Goal: Task Accomplishment & Management: Manage account settings

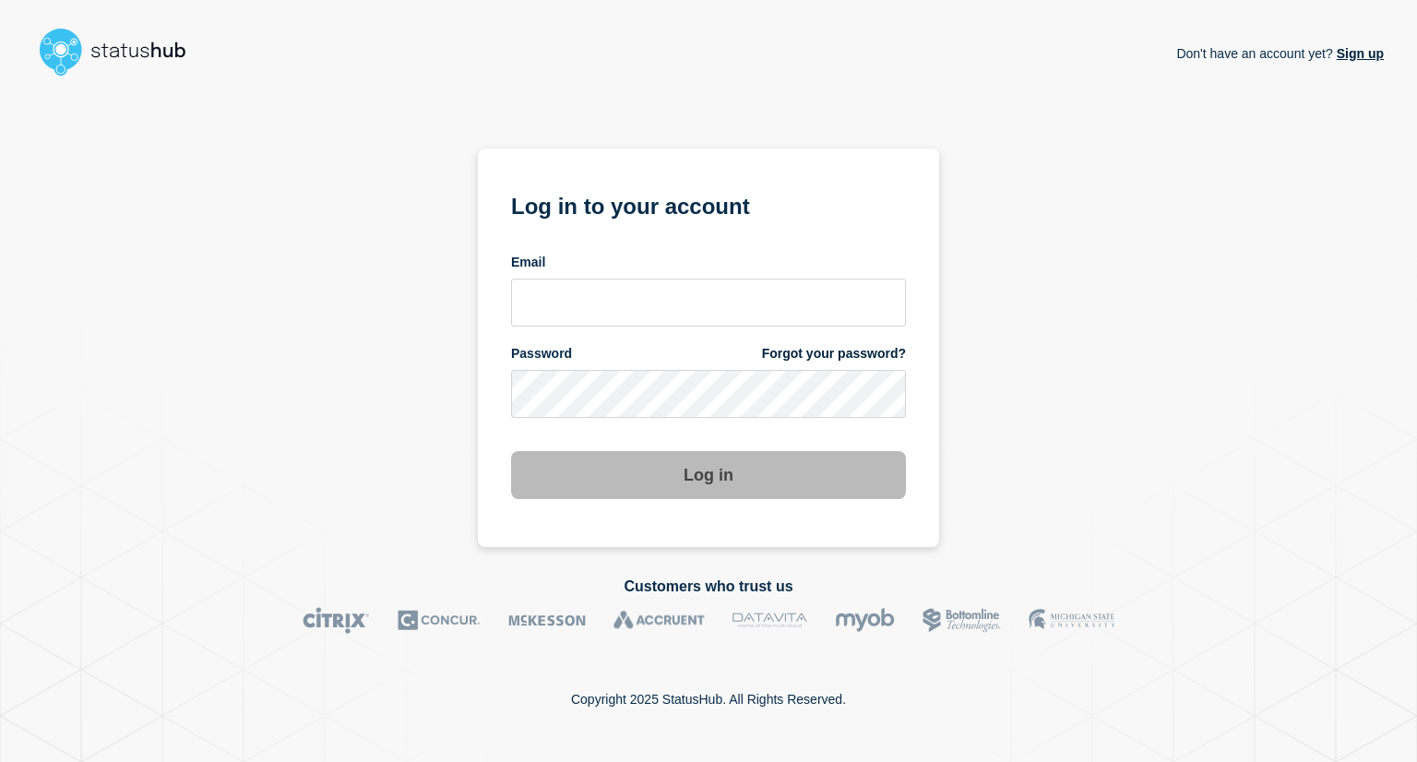
click at [576, 301] on input "email input" at bounding box center [708, 303] width 395 height 48
type input "bash@stibosystems.com"
click at [572, 426] on form "Log in to your account Email bash@stibosystems.com Password Forgot your passwor…" at bounding box center [708, 343] width 395 height 312
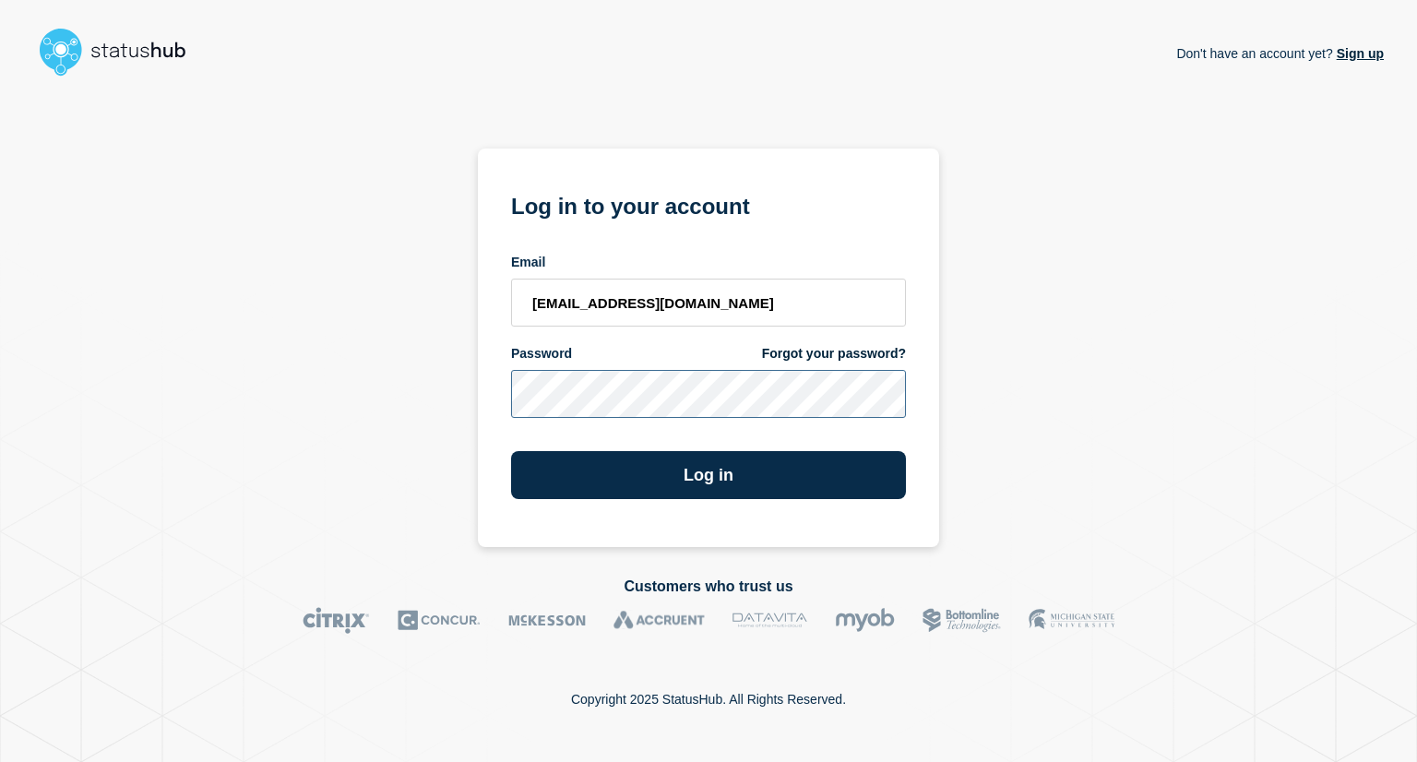
click at [511, 451] on button "Log in" at bounding box center [708, 475] width 395 height 48
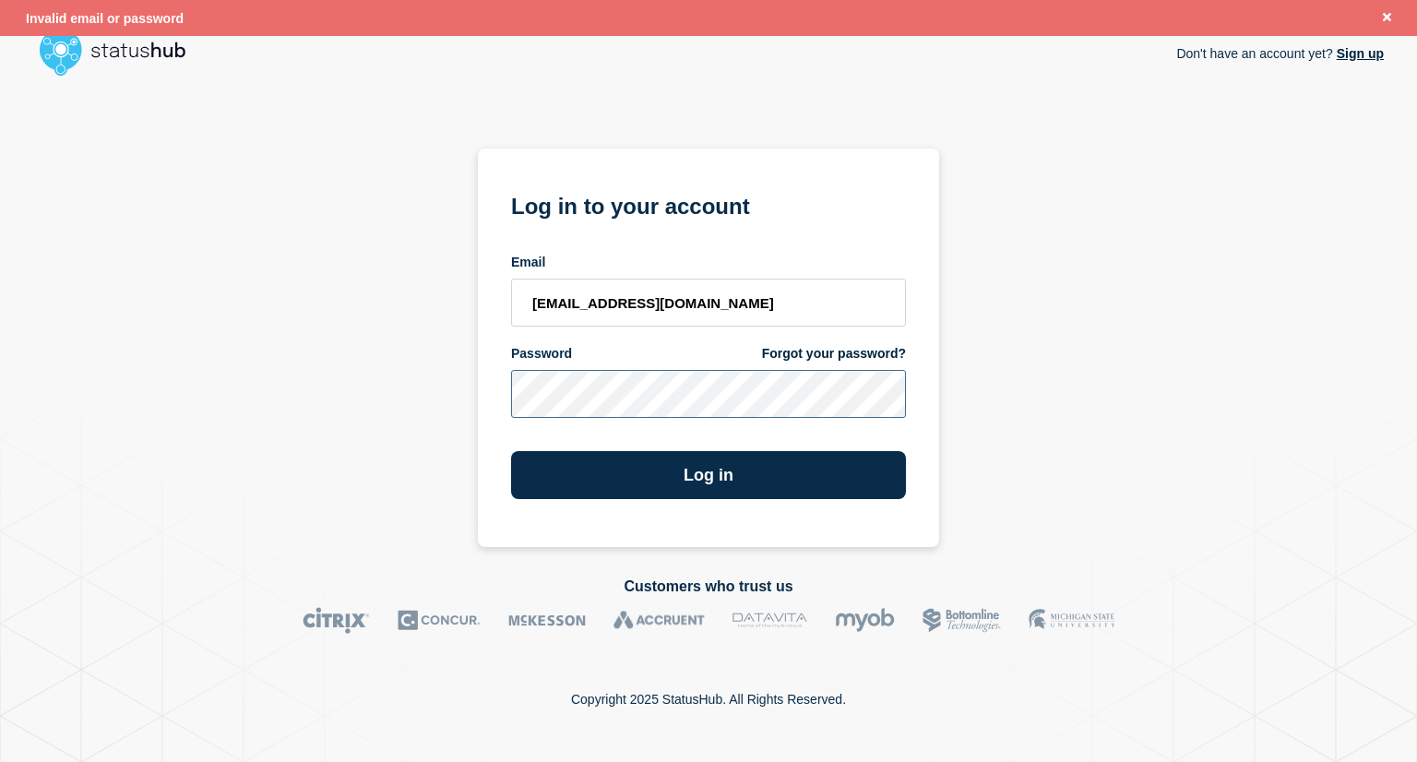
click at [511, 451] on button "Log in" at bounding box center [708, 475] width 395 height 48
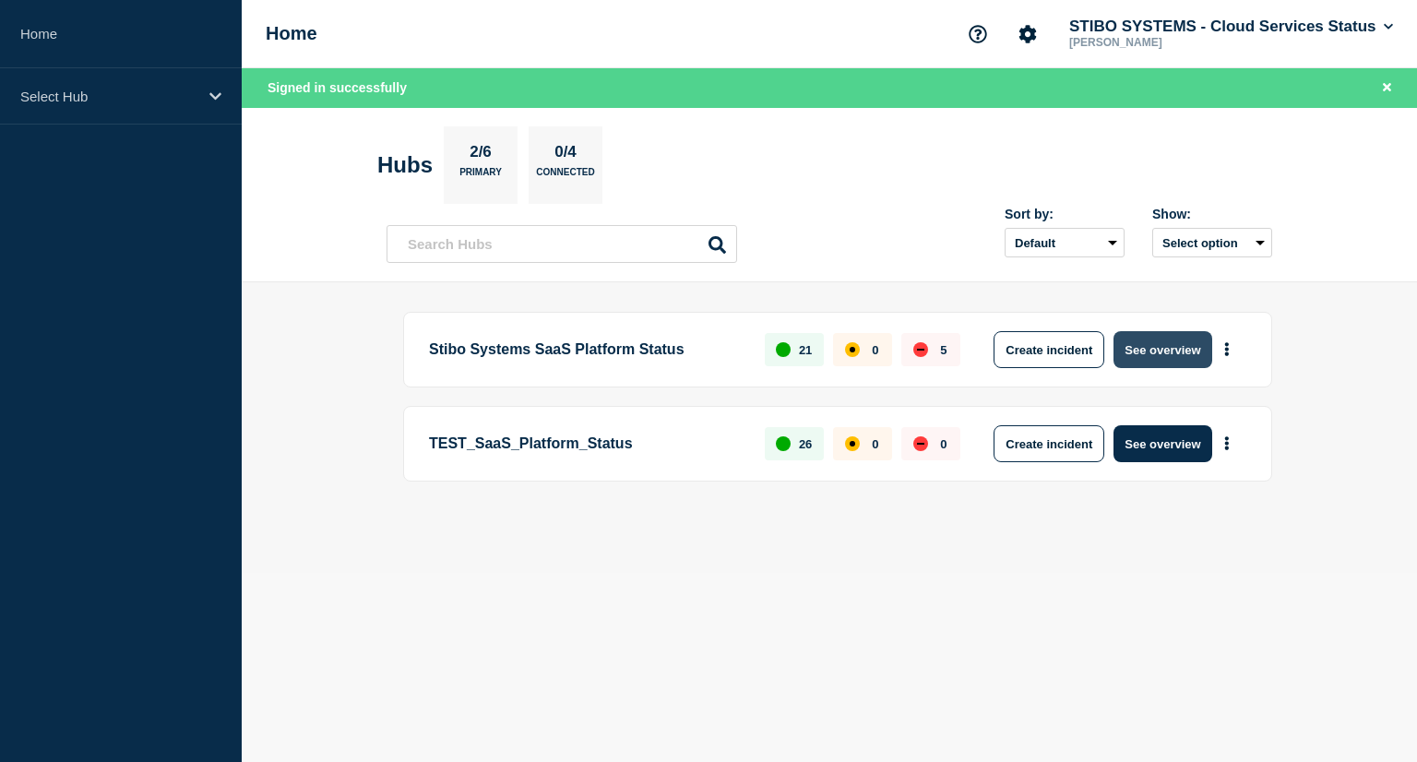
click at [1141, 345] on button "See overview" at bounding box center [1162, 349] width 98 height 37
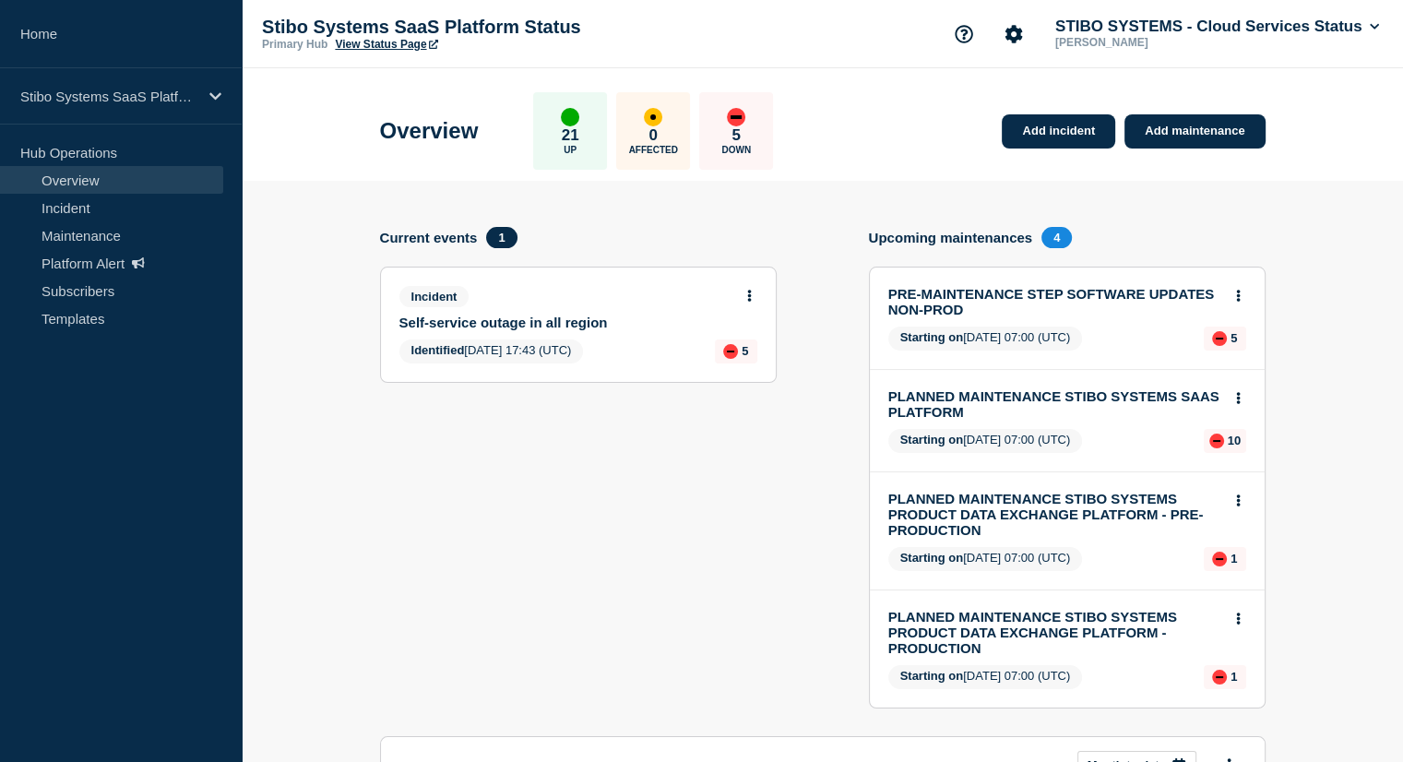
click at [503, 315] on link "Self-service outage in all region" at bounding box center [565, 323] width 333 height 16
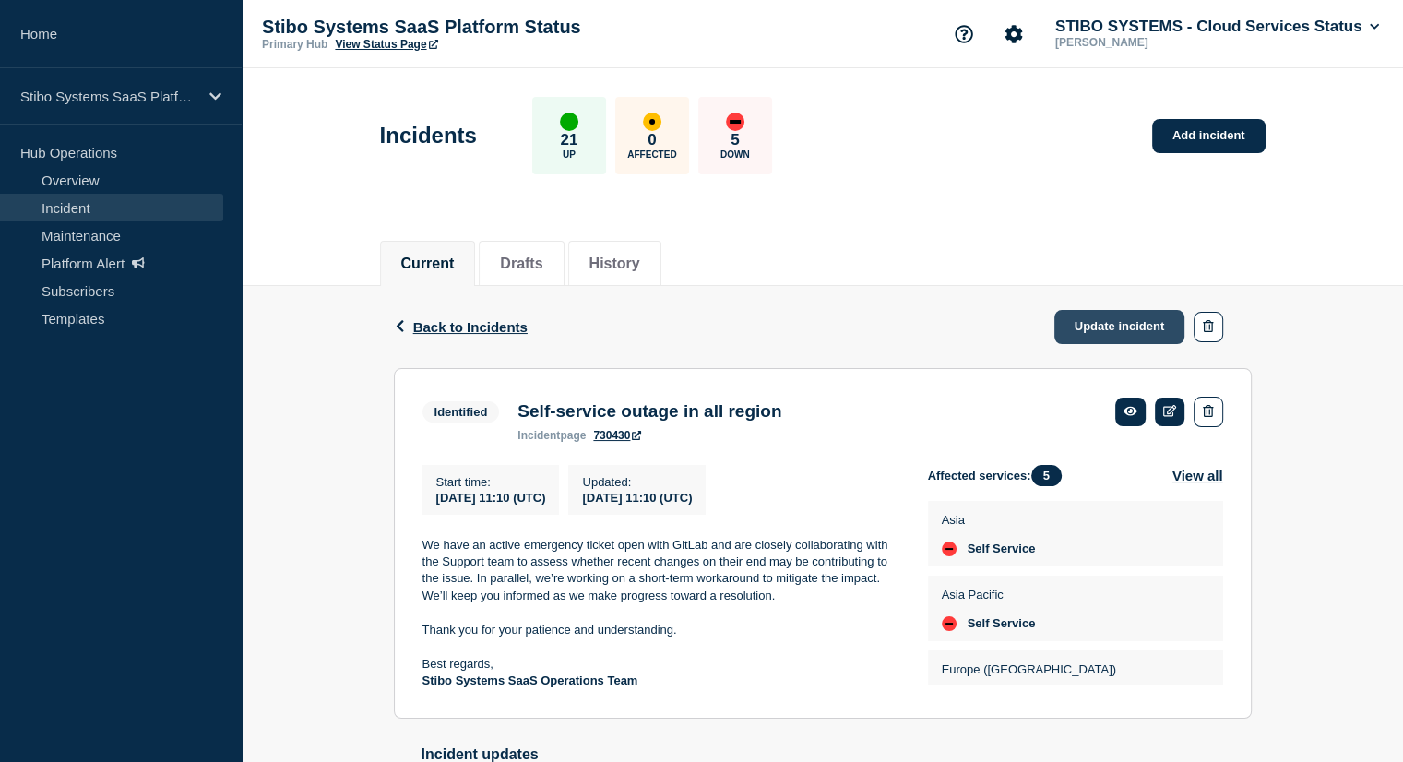
click at [1127, 330] on link "Update incident" at bounding box center [1119, 327] width 131 height 34
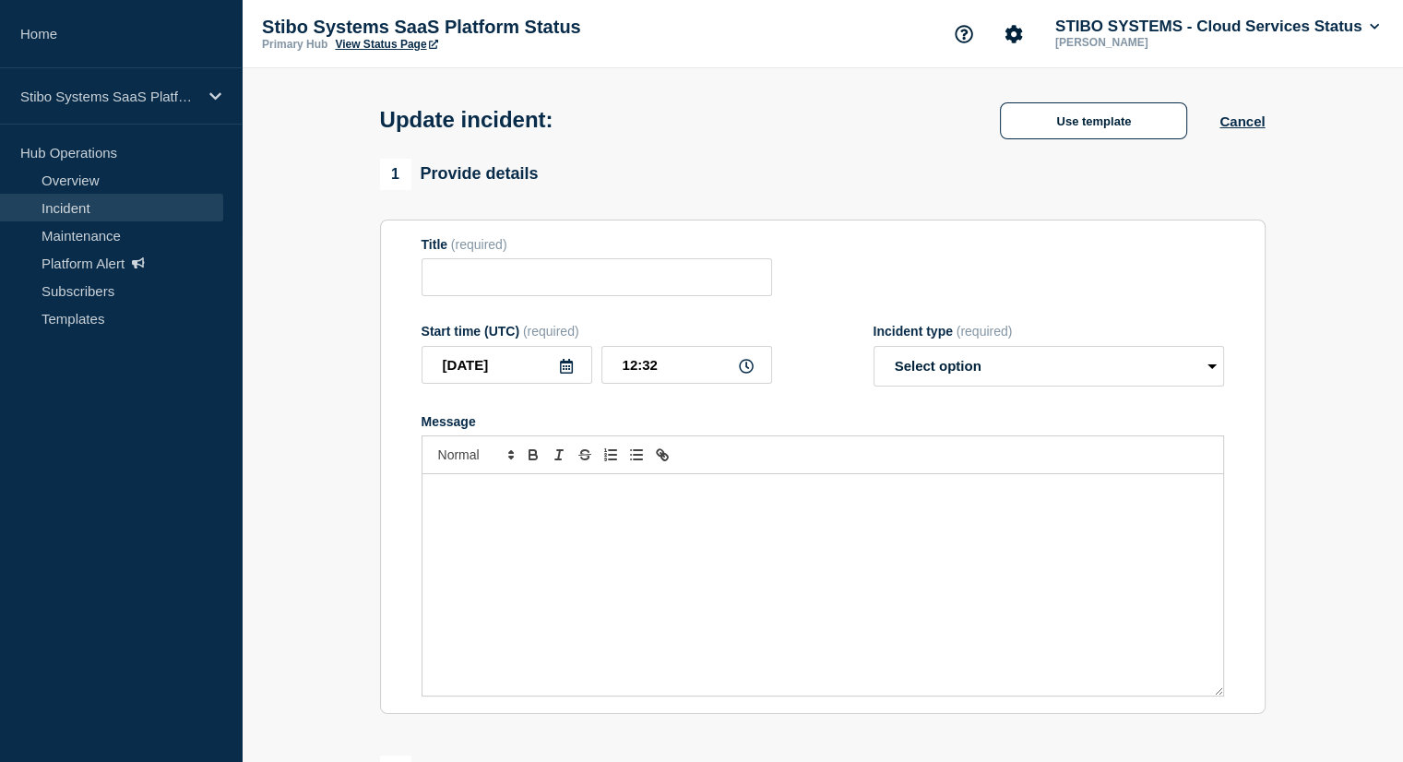
type input "Self-service outage in all region"
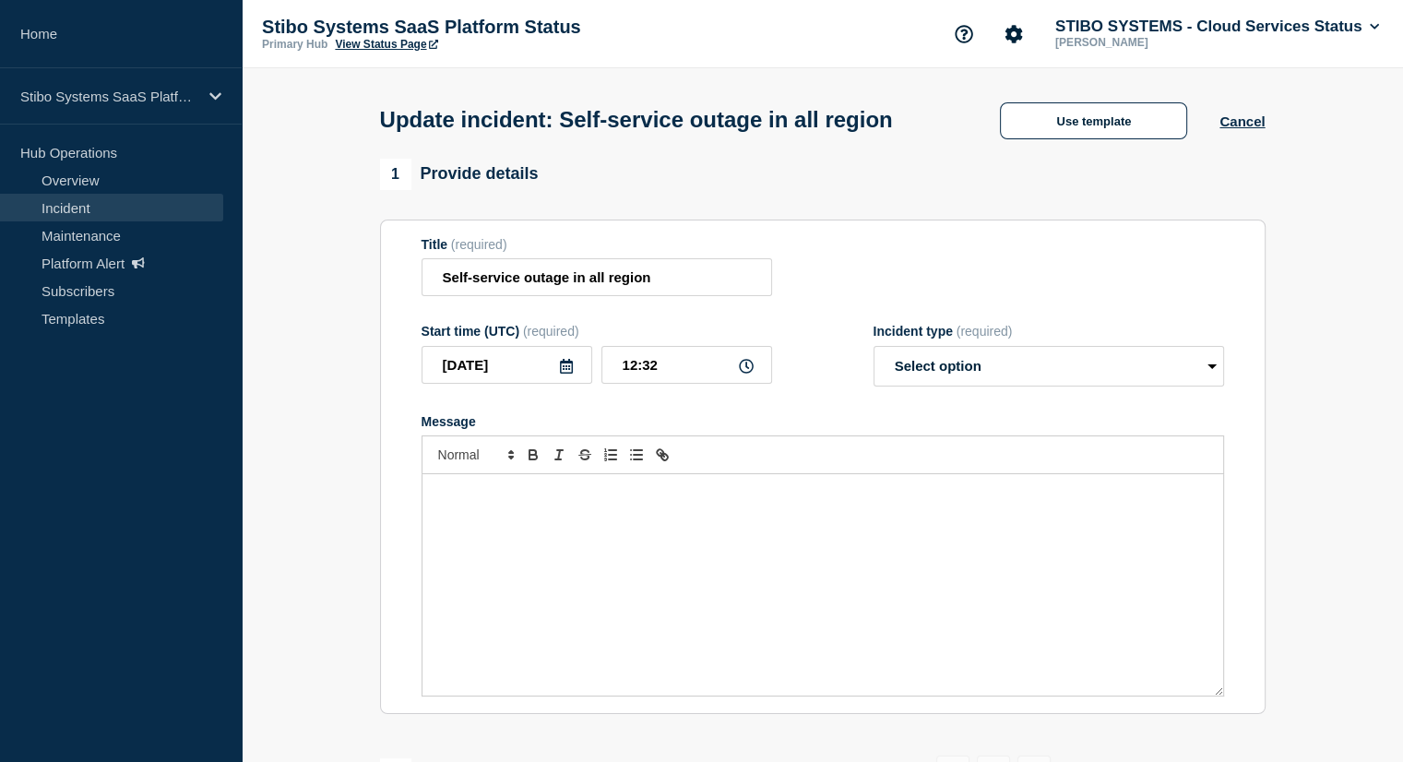
click at [534, 563] on div "Message" at bounding box center [822, 584] width 801 height 221
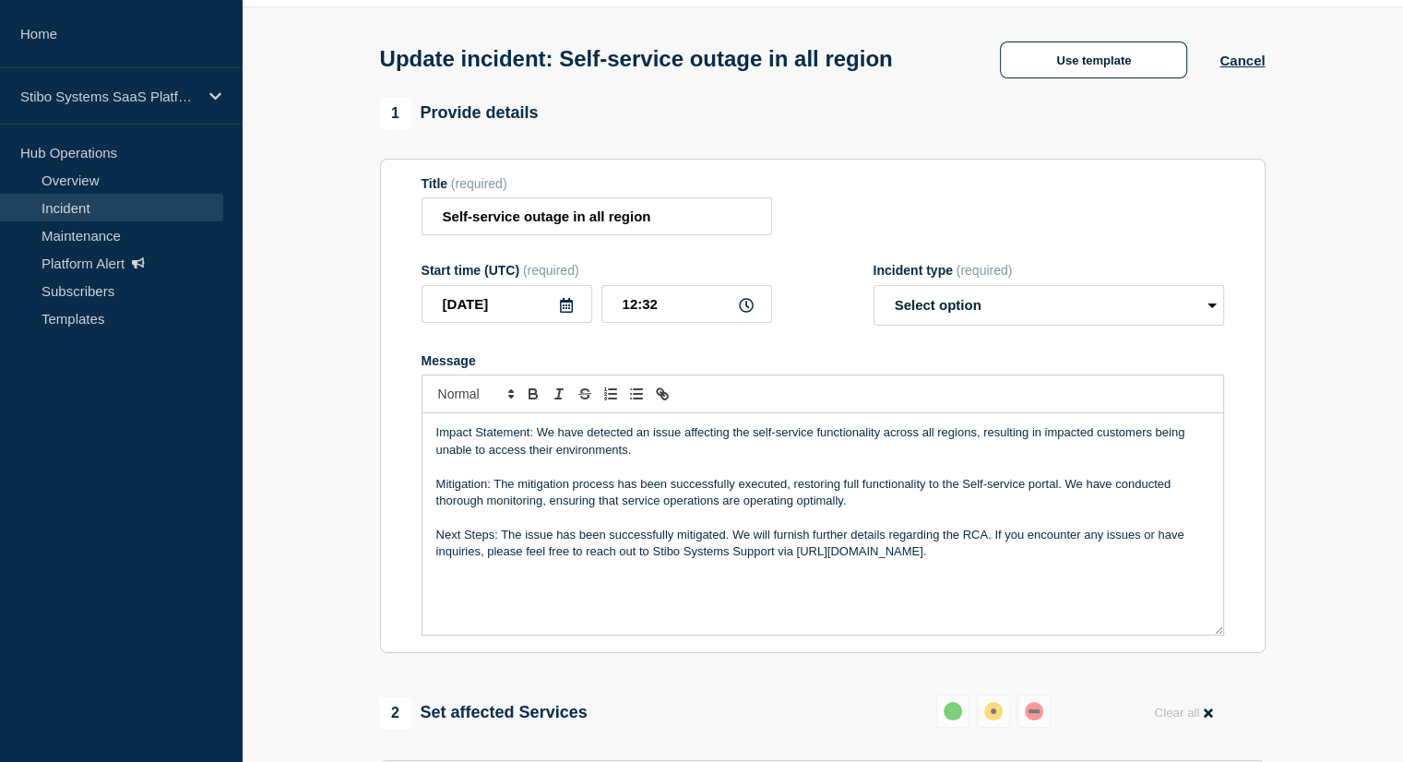
scroll to position [63, 0]
click at [1026, 559] on p "Next Steps: The issue has been successfully mitigated. We will furnish further …" at bounding box center [822, 542] width 773 height 34
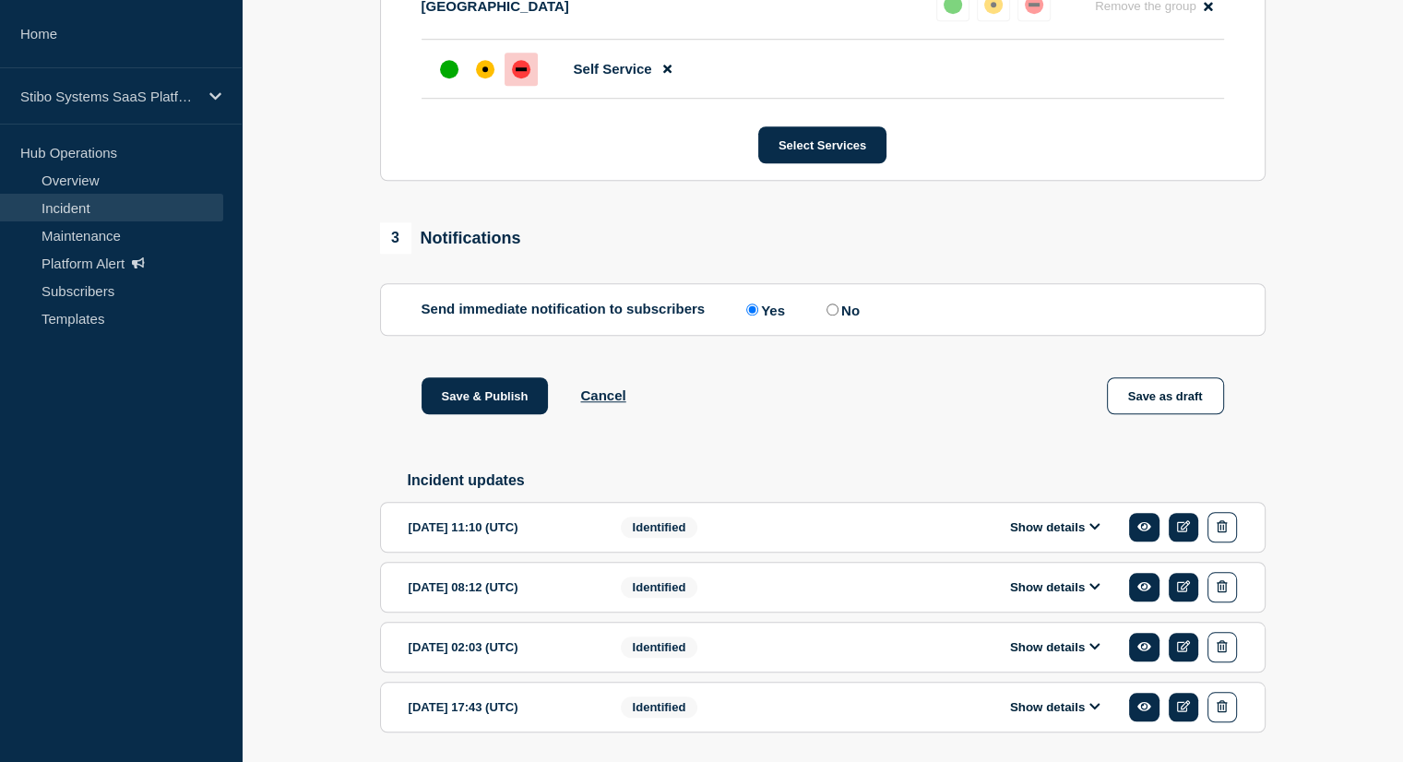
scroll to position [1508, 0]
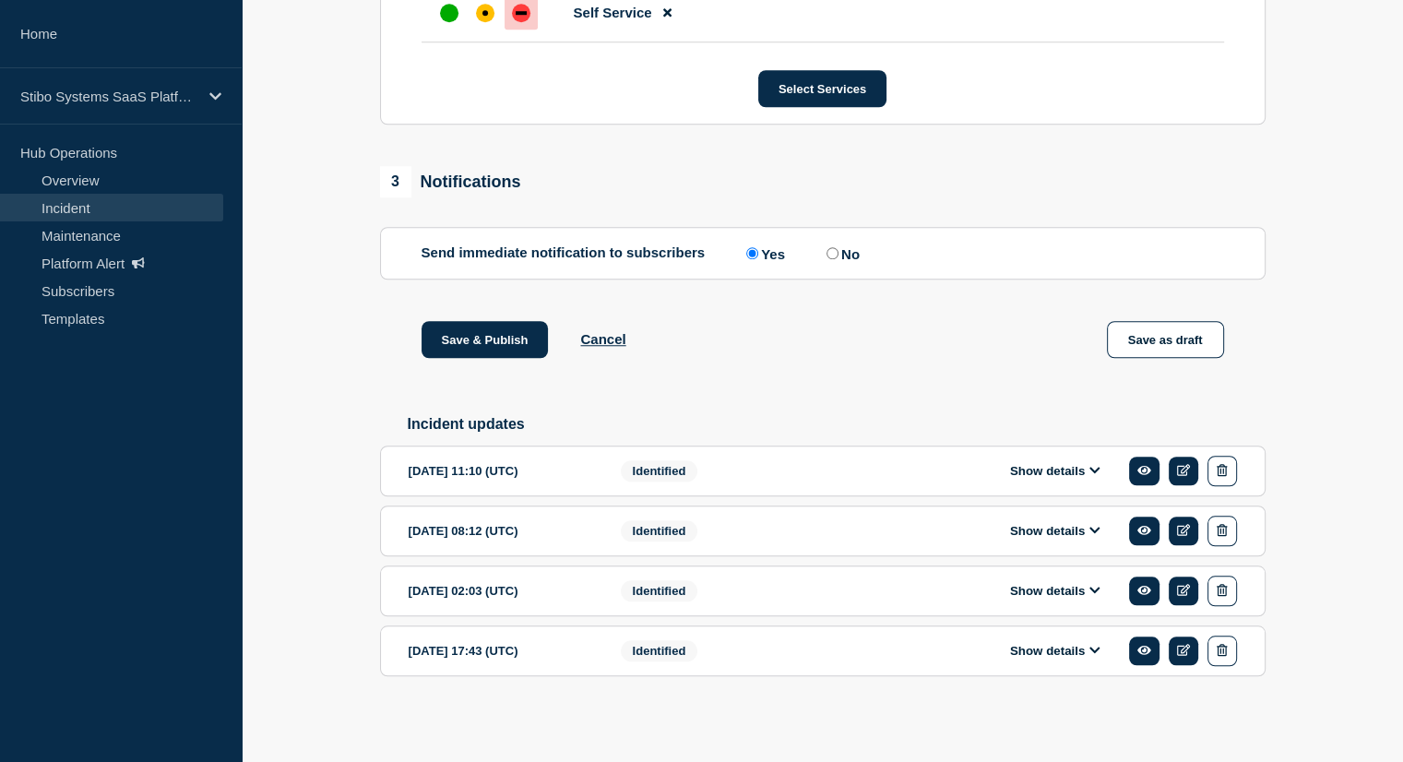
click at [1023, 469] on button "Show details" at bounding box center [1054, 471] width 101 height 16
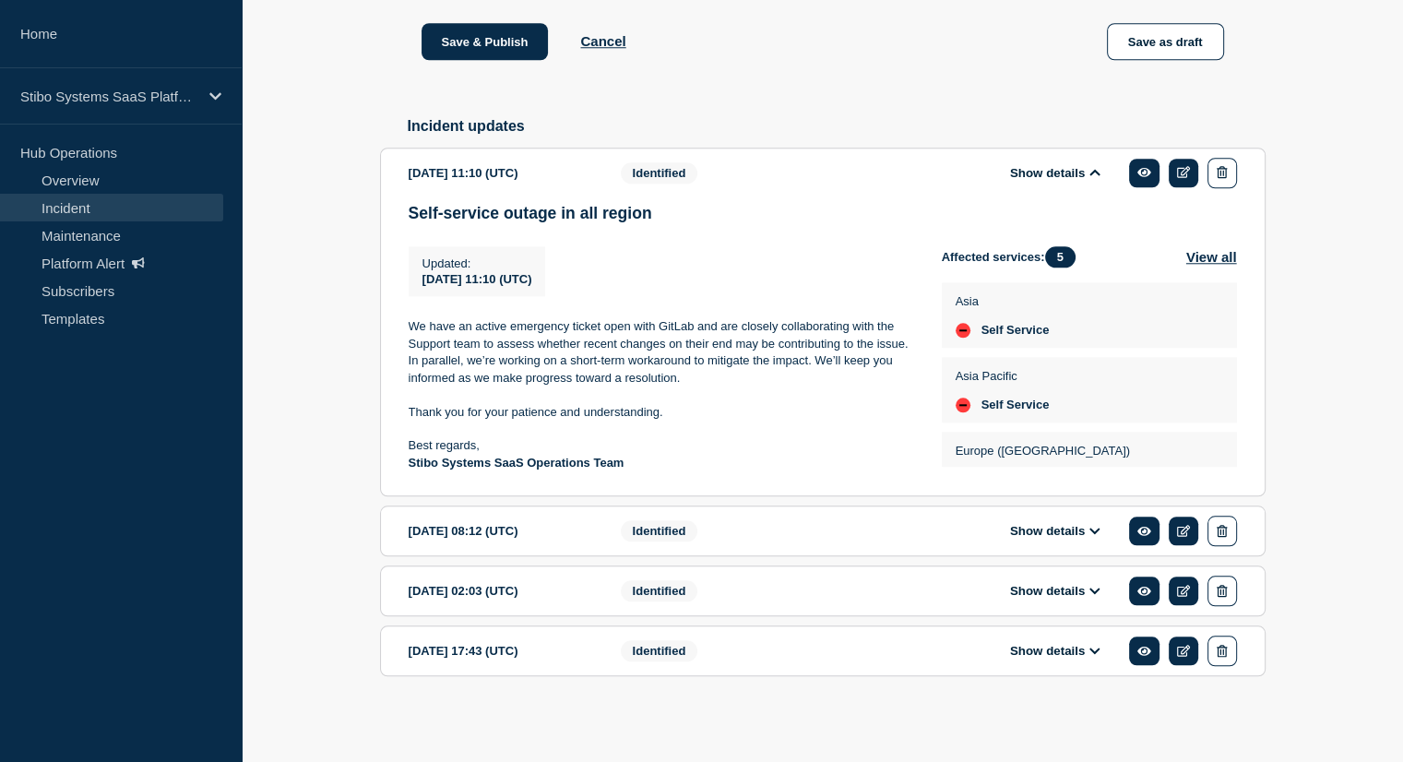
scroll to position [1759, 0]
drag, startPoint x: 637, startPoint y: 528, endPoint x: 394, endPoint y: 495, distance: 245.6
click at [394, 495] on section "[DATE] 11:10 (UTC) Show details Identified Self-service outage in all region Up…" at bounding box center [822, 323] width 885 height 350
copy div "Best regards, Stibo Systems SaaS Operations Team"
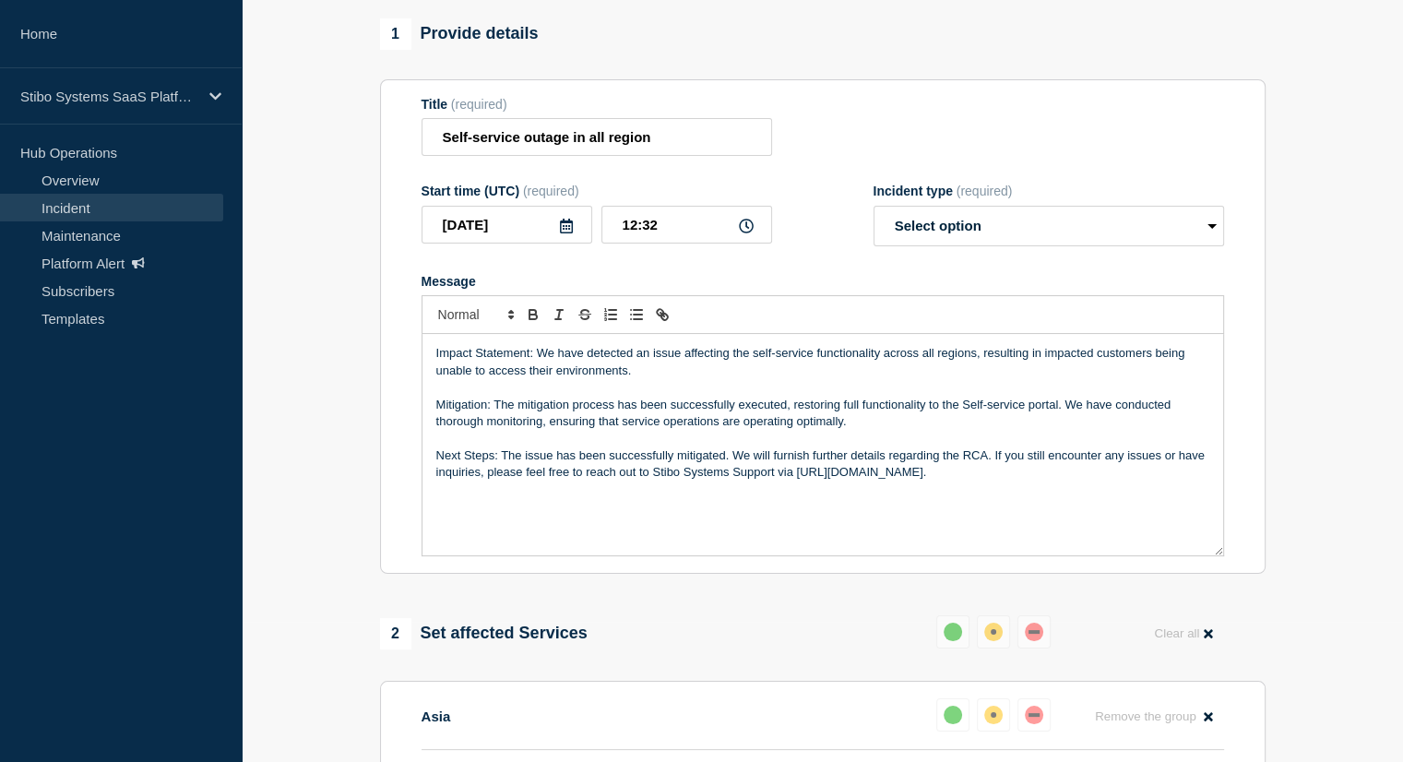
scroll to position [143, 0]
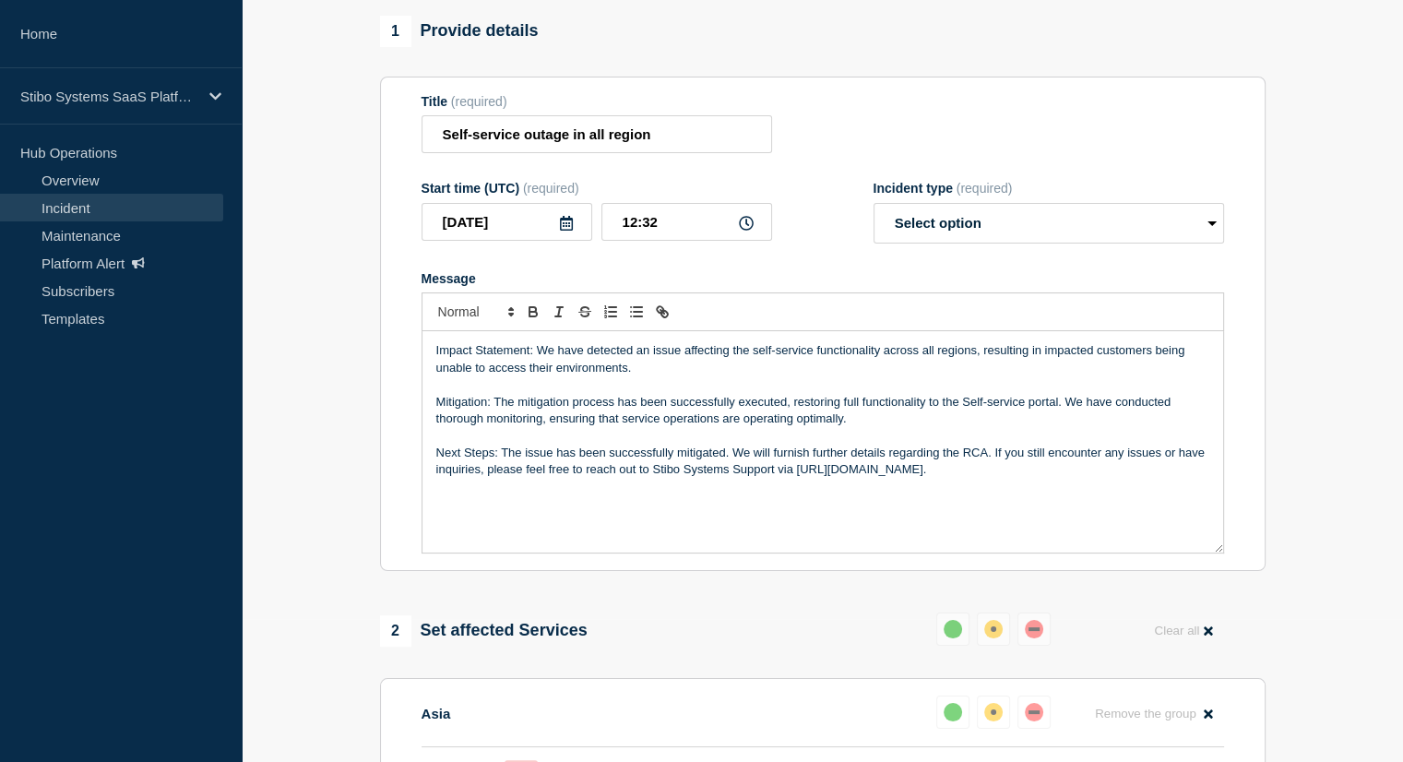
click at [457, 552] on div "Impact Statement: We have detected an issue affecting the self-service function…" at bounding box center [822, 441] width 801 height 221
click at [989, 479] on p "Next Steps: The issue has been successfully mitigated. We will furnish further …" at bounding box center [822, 462] width 773 height 34
drag, startPoint x: 531, startPoint y: 386, endPoint x: 433, endPoint y: 386, distance: 97.8
click at [433, 386] on div "Impact Statement: We have detected an issue affecting the self-service function…" at bounding box center [822, 441] width 801 height 221
click at [465, 428] on p "Mitigation: The mitigation process has been successfully executed, restoring fu…" at bounding box center [822, 411] width 773 height 34
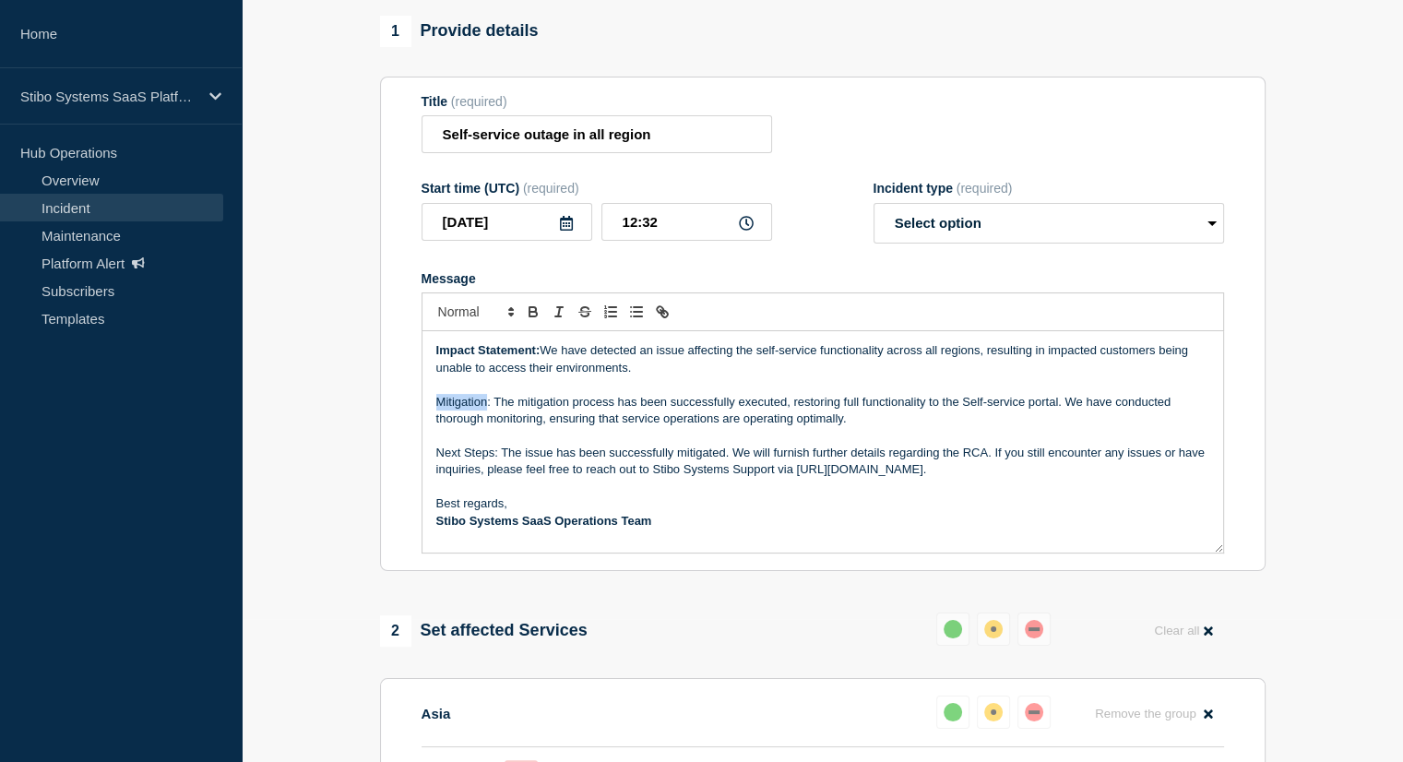
click at [465, 428] on p "Mitigation: The mitigation process has been successfully executed, restoring fu…" at bounding box center [822, 411] width 773 height 34
drag, startPoint x: 493, startPoint y: 492, endPoint x: 435, endPoint y: 487, distance: 58.3
click at [436, 479] on p "Next Steps: The issue has been successfully mitigated. We will furnish further …" at bounding box center [822, 462] width 773 height 34
drag, startPoint x: 995, startPoint y: 508, endPoint x: 390, endPoint y: 386, distance: 617.3
click at [390, 386] on section "Title (required) Self-service outage in all region Start time (UTC) (required) …" at bounding box center [822, 324] width 885 height 495
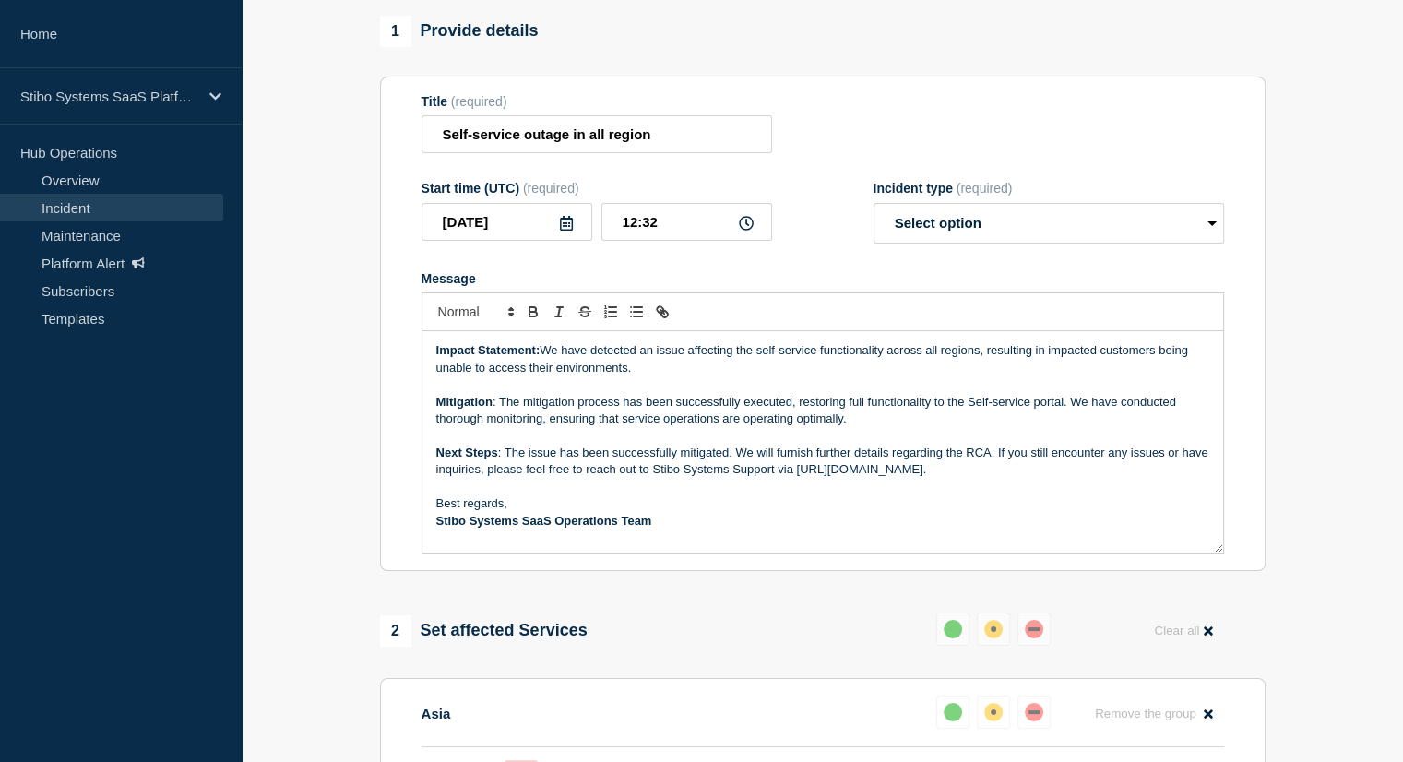
copy div "Impact Statement: We have detected an issue affecting the self-service function…"
click at [941, 241] on select "Select option Investigating Identified Monitoring Resolved" at bounding box center [1048, 223] width 350 height 41
click at [918, 240] on select "Select option Investigating Identified Monitoring Resolved" at bounding box center [1048, 223] width 350 height 41
click at [873, 240] on select "Select option Investigating Identified Monitoring Resolved" at bounding box center [1048, 223] width 350 height 41
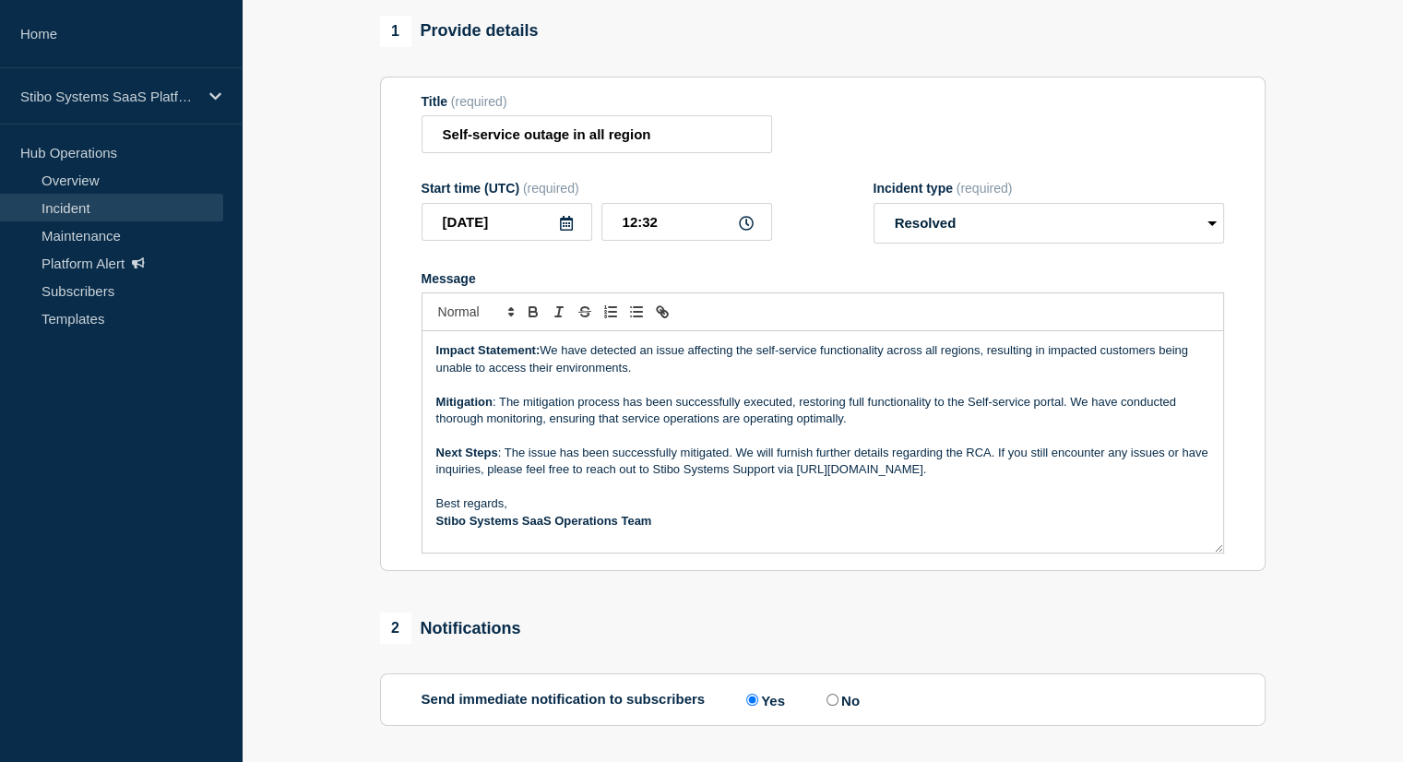
click at [709, 393] on p "Message" at bounding box center [822, 384] width 773 height 17
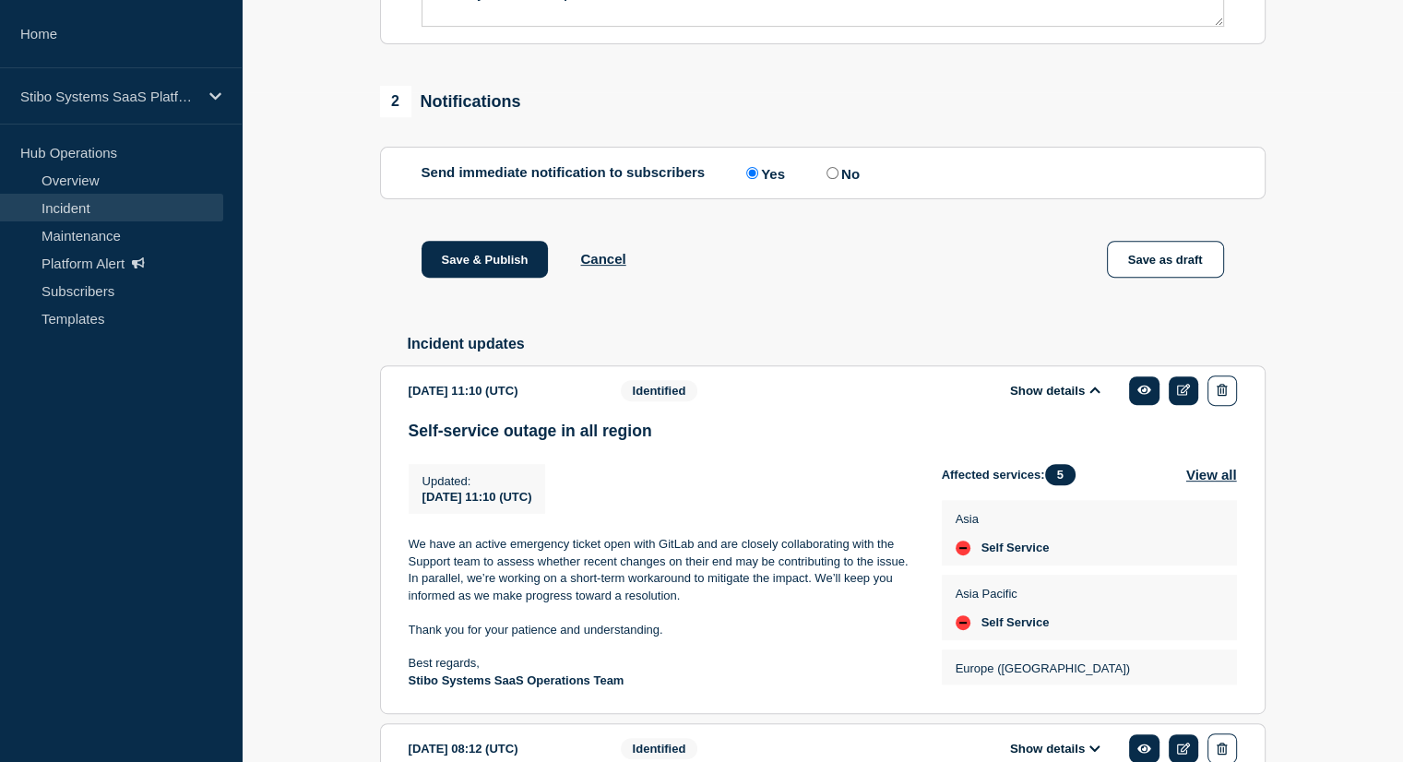
scroll to position [931, 0]
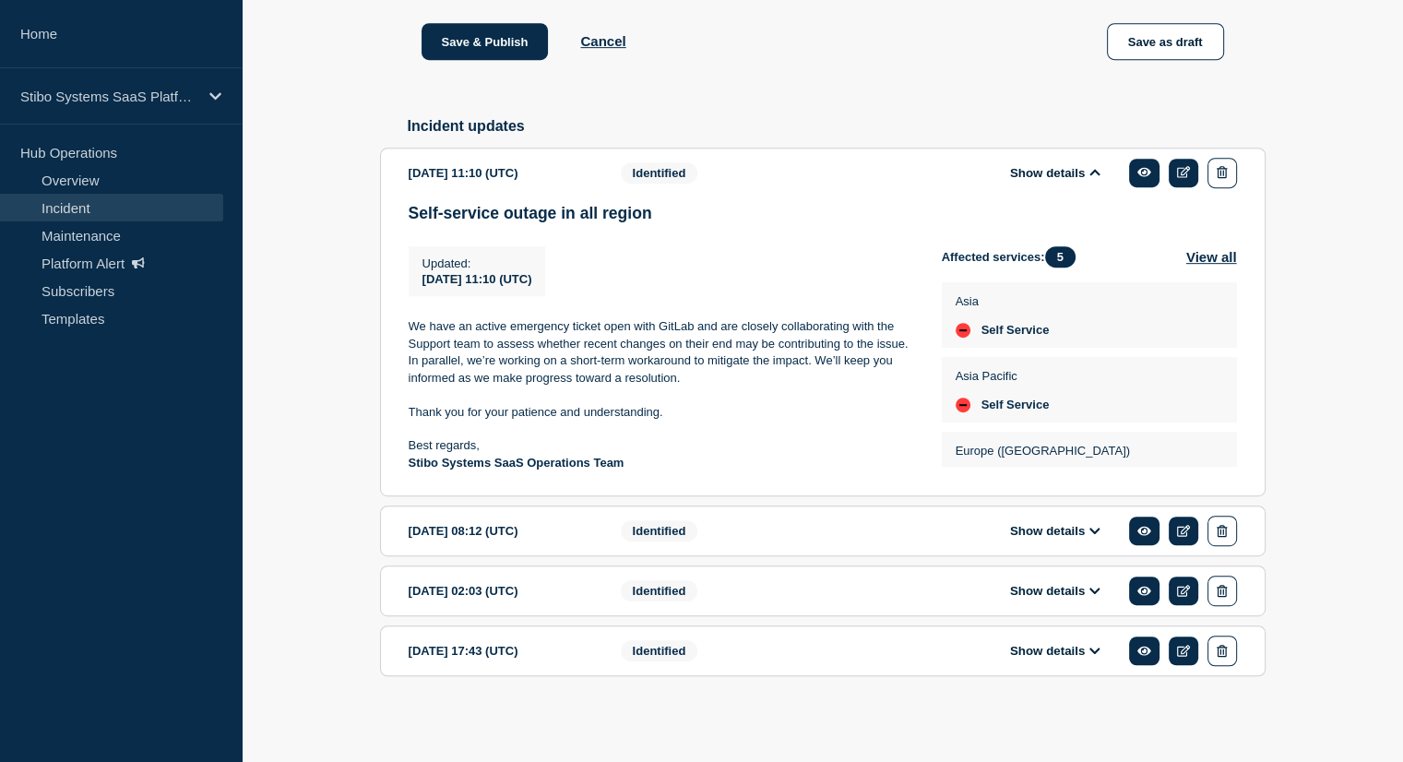
click at [1044, 658] on button "Show details" at bounding box center [1054, 651] width 101 height 16
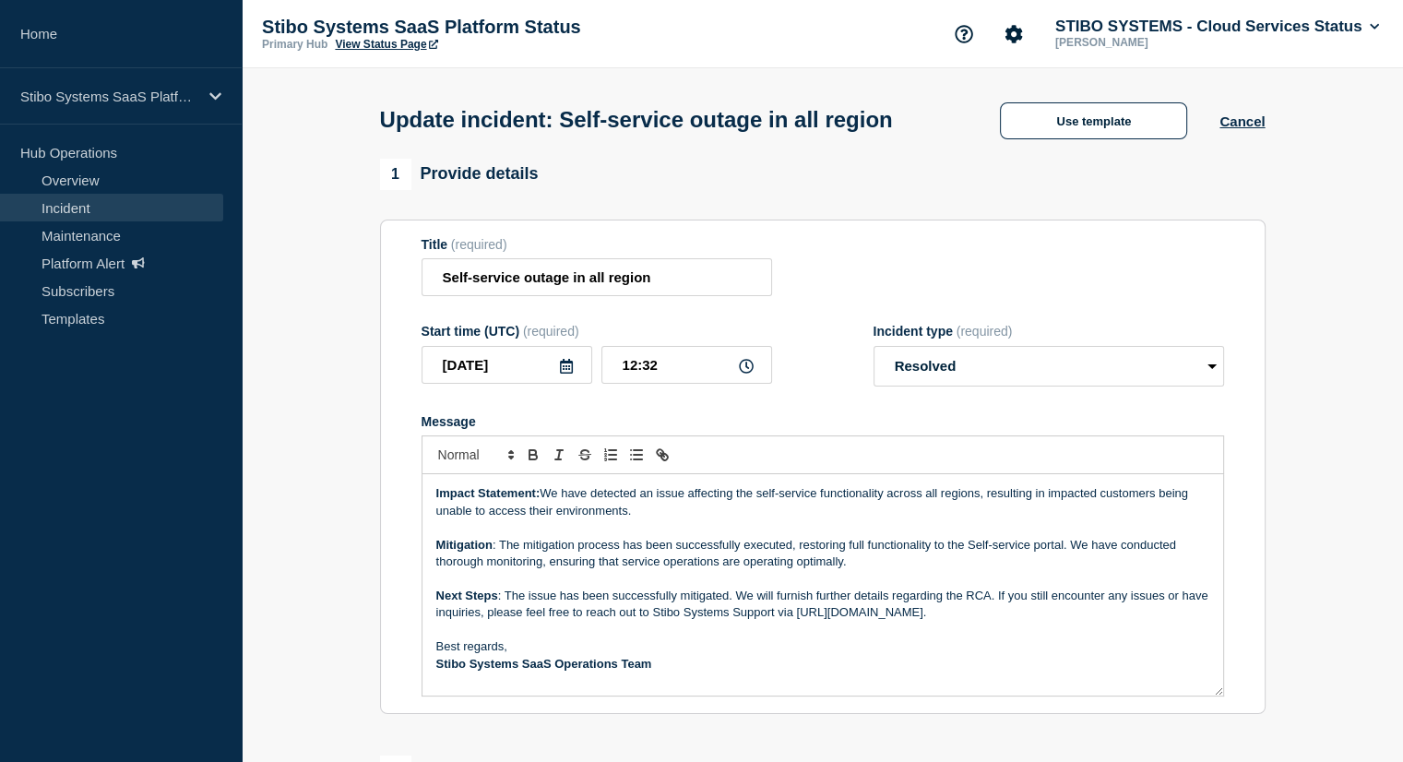
scroll to position [0, 0]
click at [981, 386] on select "Select option Investigating Identified Monitoring Resolved" at bounding box center [1048, 366] width 350 height 41
click at [873, 383] on select "Select option Investigating Identified Monitoring Resolved" at bounding box center [1048, 366] width 350 height 41
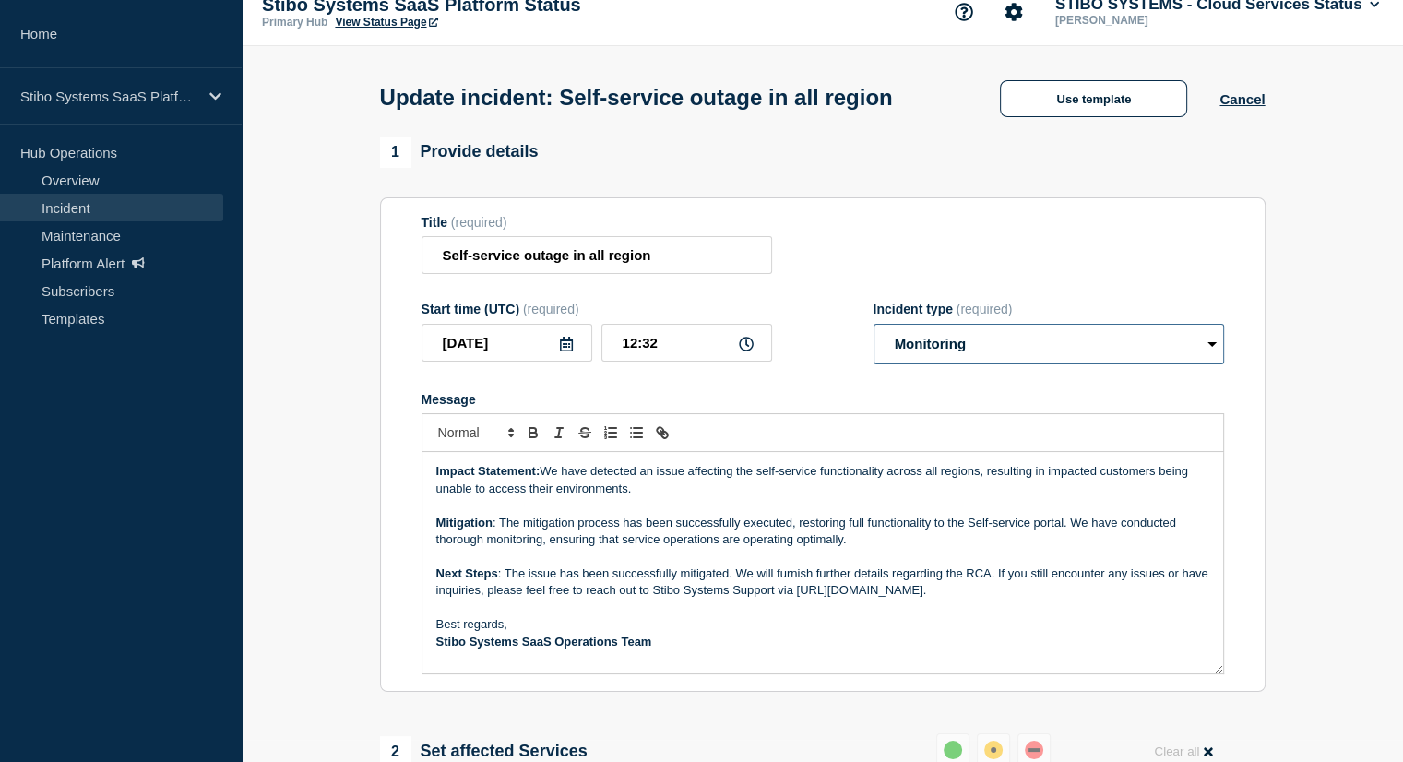
scroll to position [6, 0]
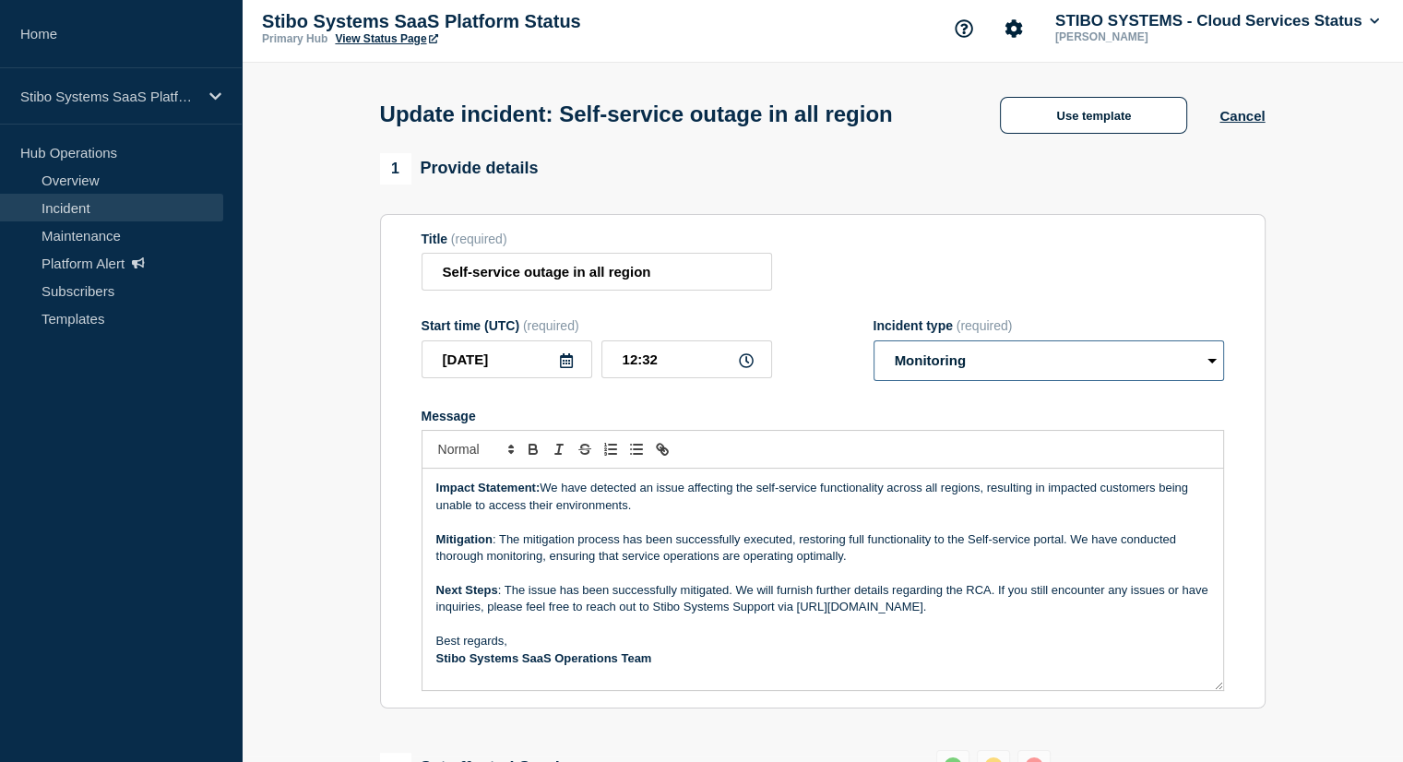
click at [974, 381] on select "Select option Investigating Identified Monitoring Resolved" at bounding box center [1048, 360] width 350 height 41
select select "resolved"
click at [873, 376] on select "Select option Investigating Identified Monitoring Resolved" at bounding box center [1048, 360] width 350 height 41
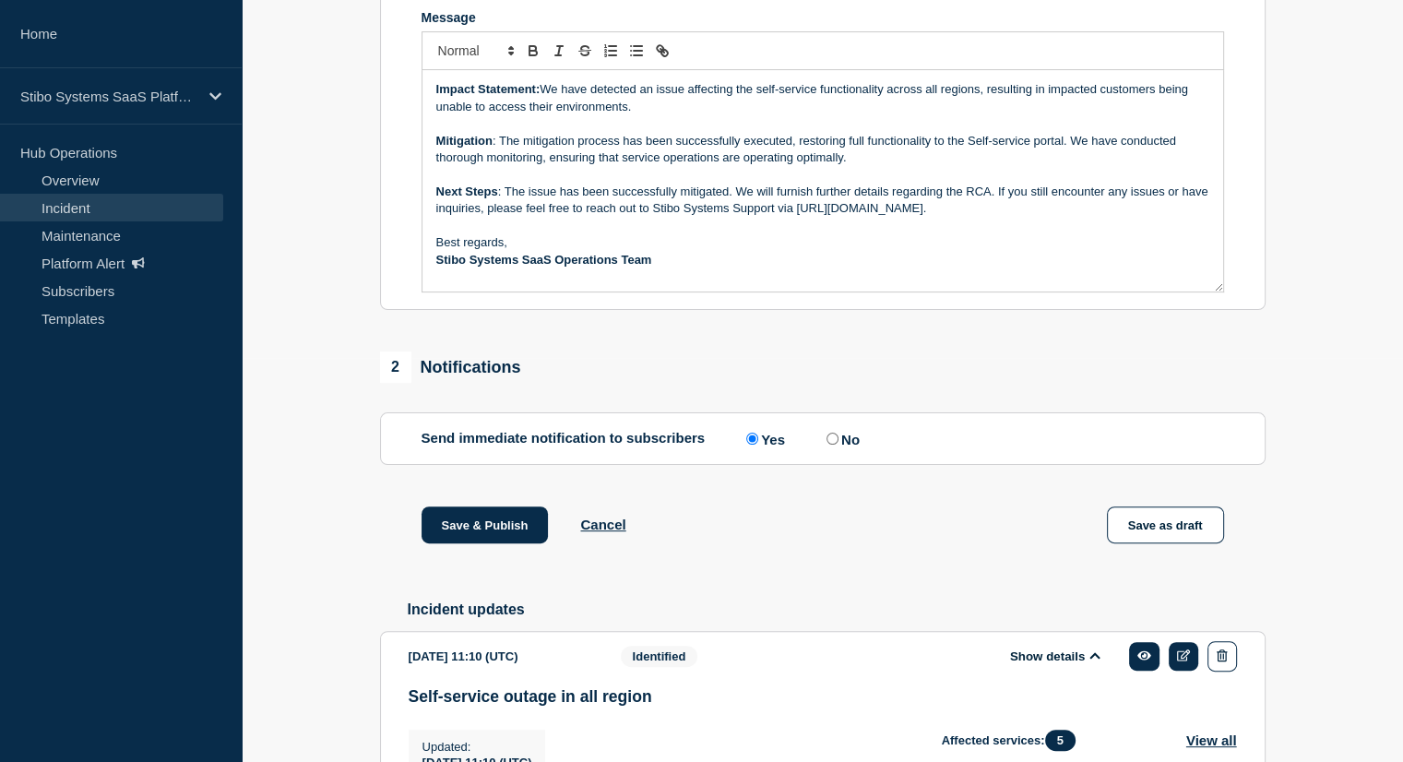
scroll to position [405, 0]
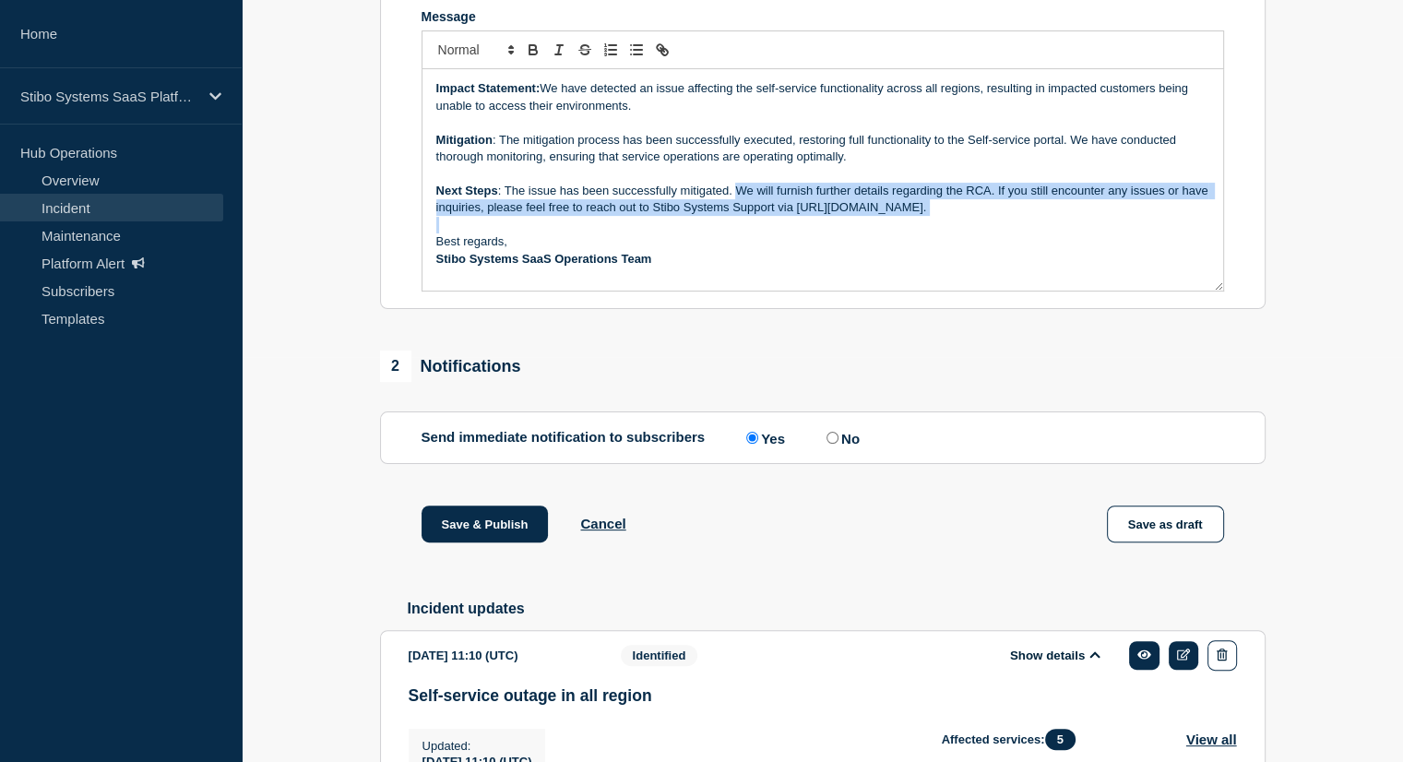
drag, startPoint x: 738, startPoint y: 226, endPoint x: 980, endPoint y: 253, distance: 244.0
click at [980, 217] on p "Next Steps : The issue has been successfully mitigated. We will furnish further…" at bounding box center [822, 200] width 773 height 34
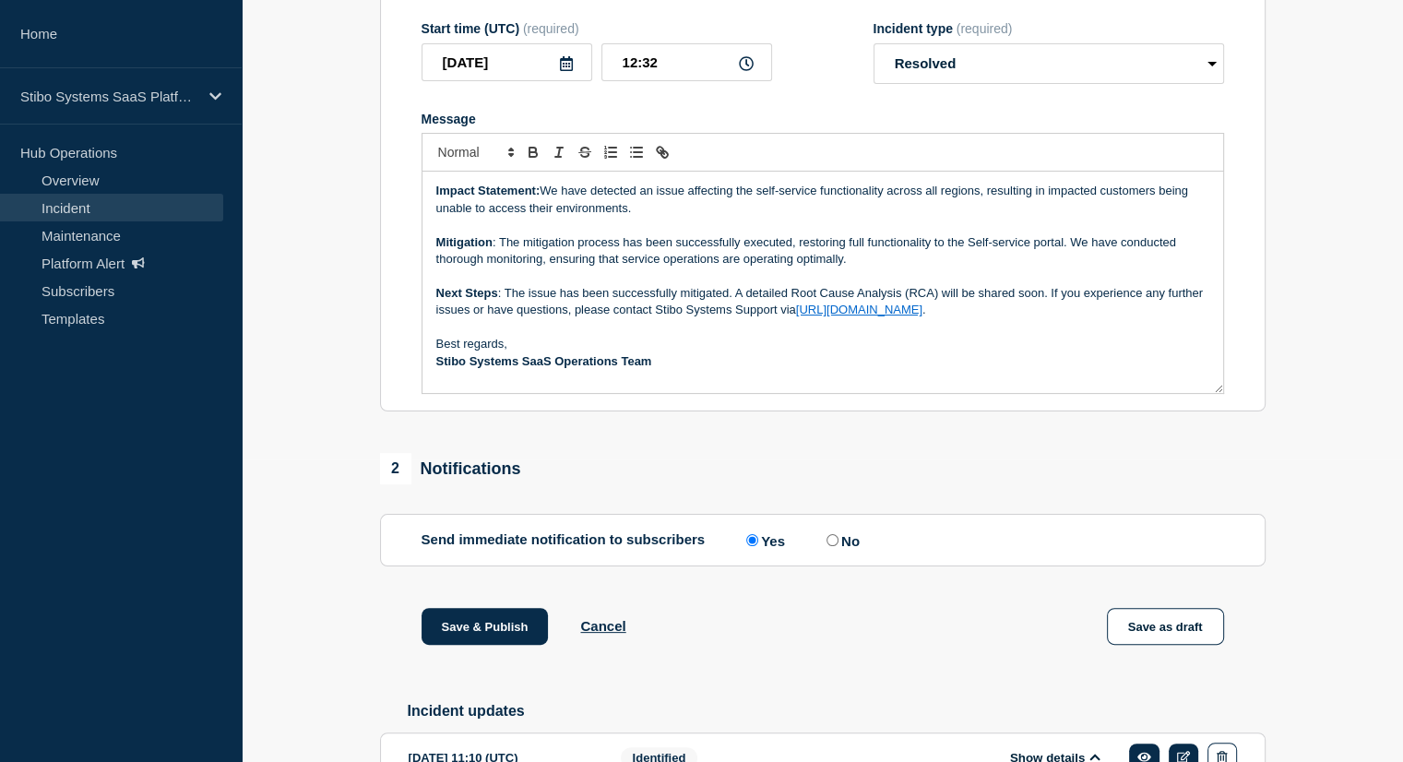
scroll to position [306, 0]
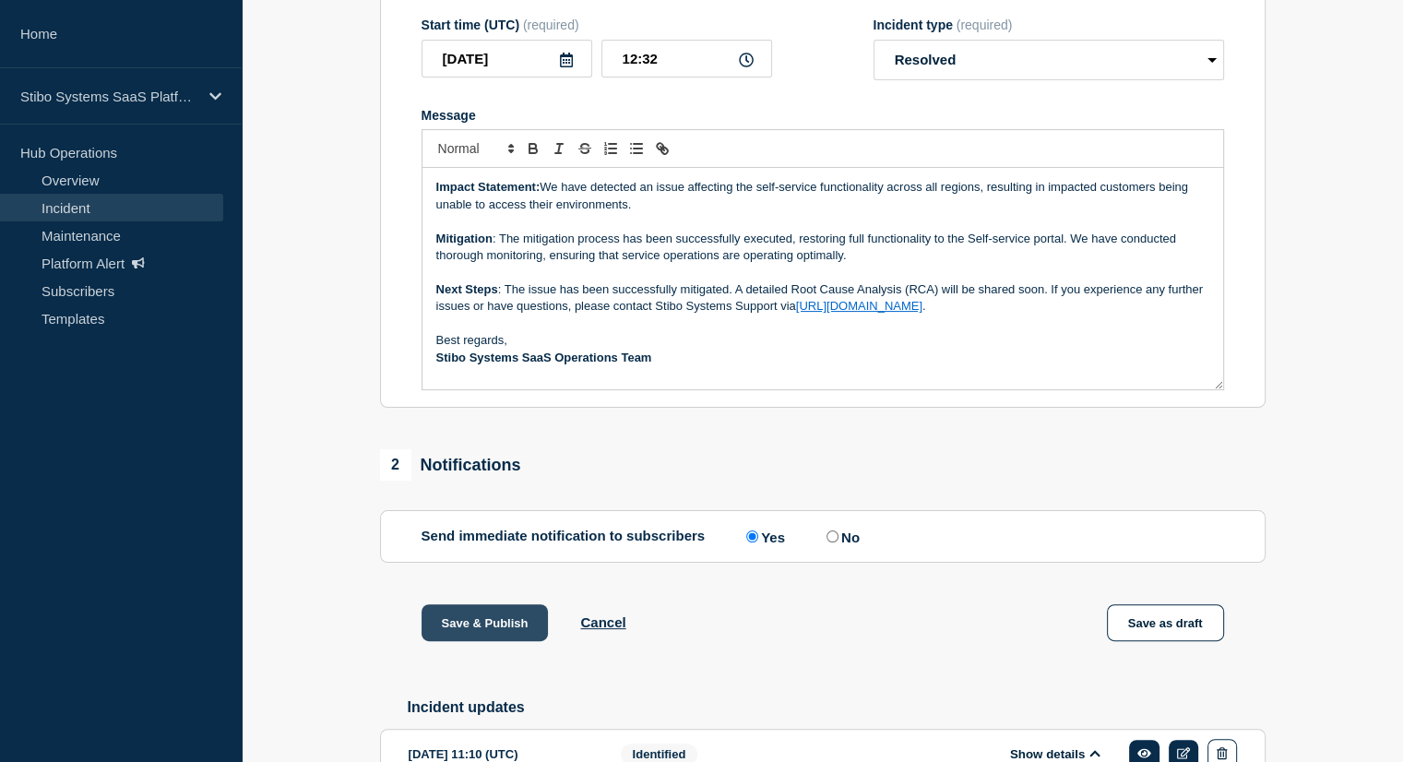
click at [479, 641] on button "Save & Publish" at bounding box center [484, 622] width 127 height 37
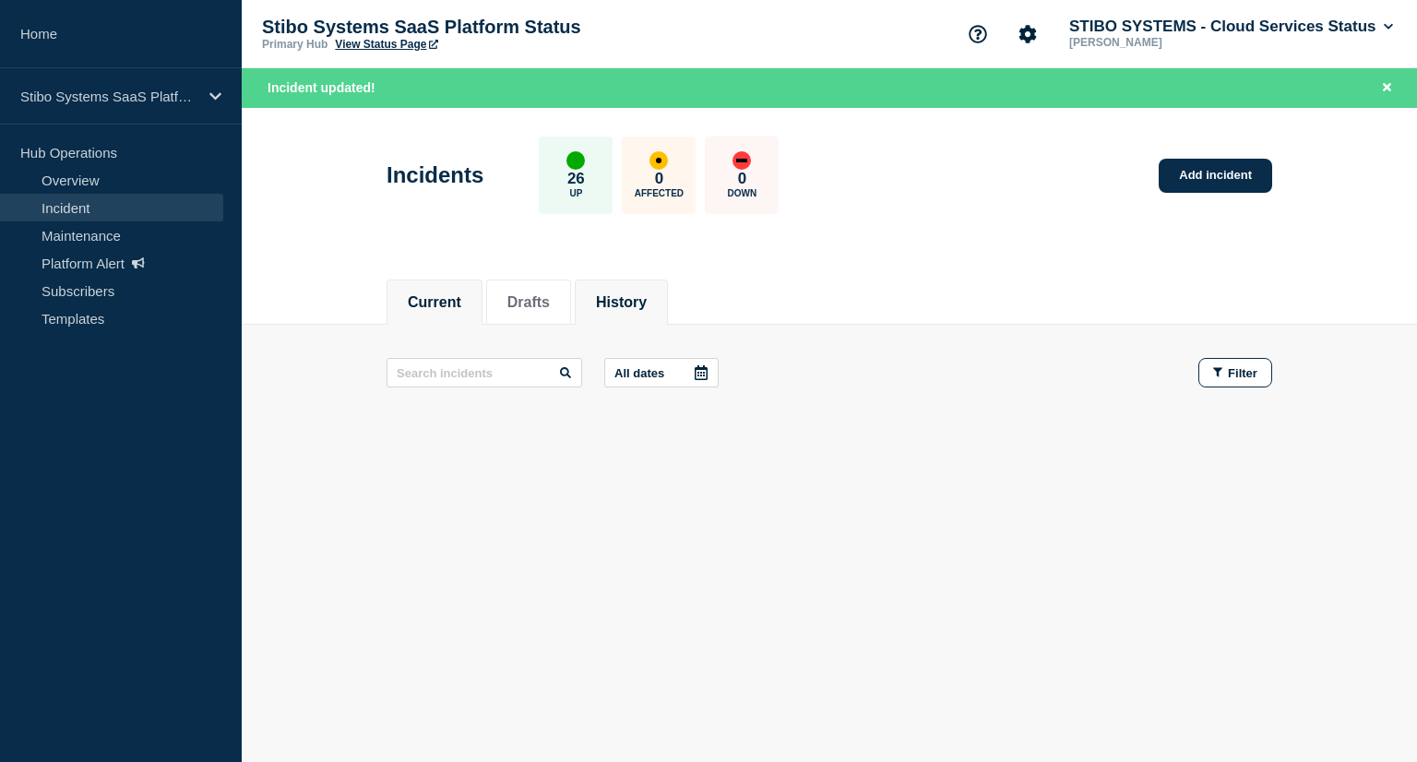
click at [627, 294] on button "History" at bounding box center [621, 302] width 51 height 17
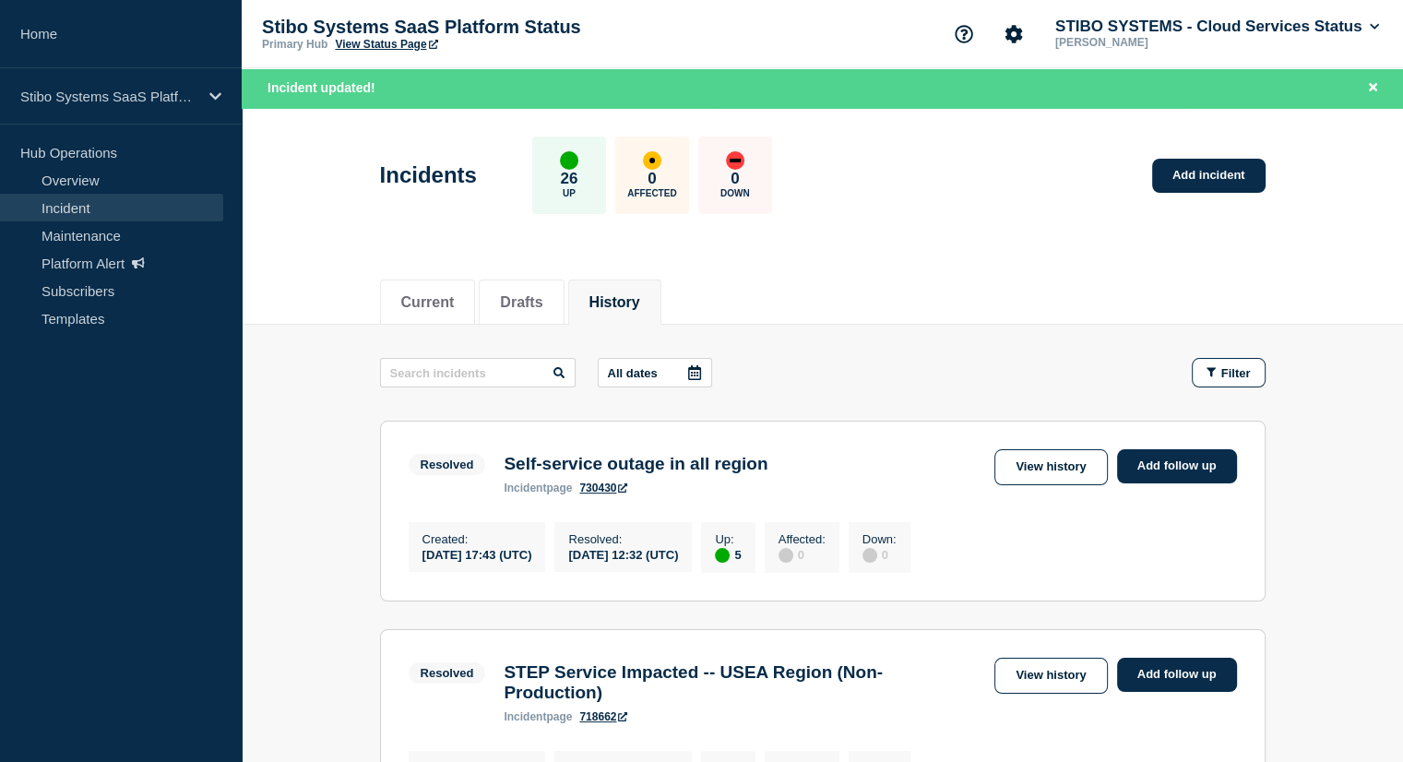
scroll to position [66, 0]
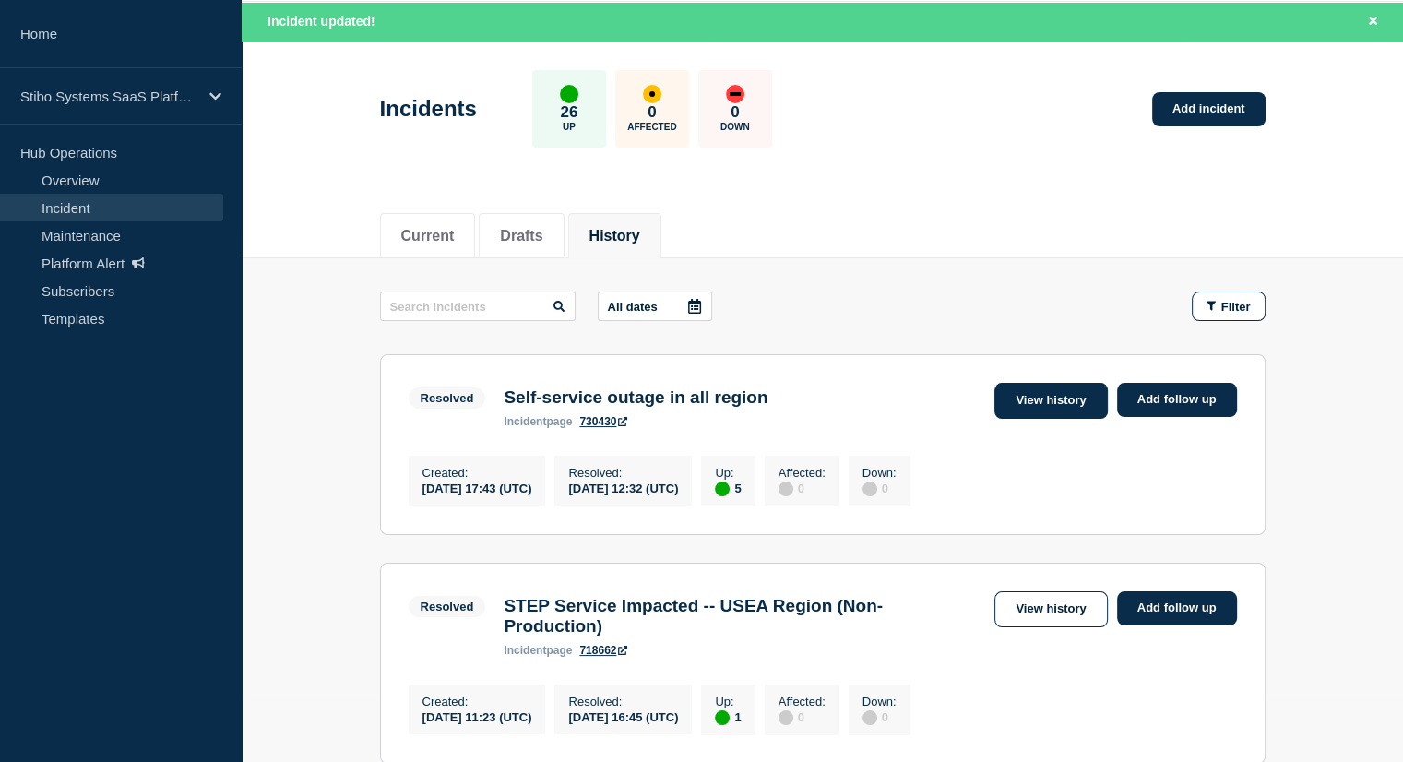
click at [1044, 403] on link "View history" at bounding box center [1050, 401] width 113 height 36
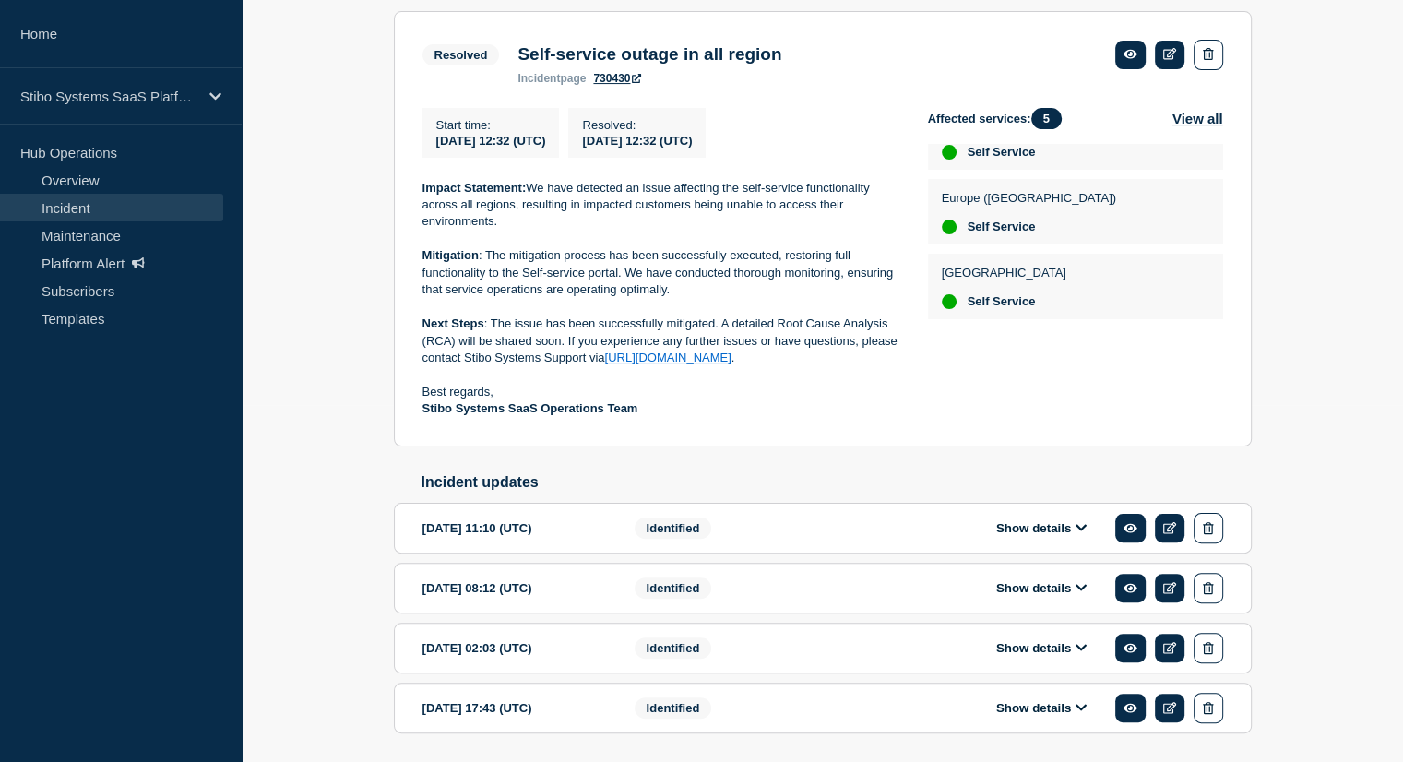
scroll to position [423, 0]
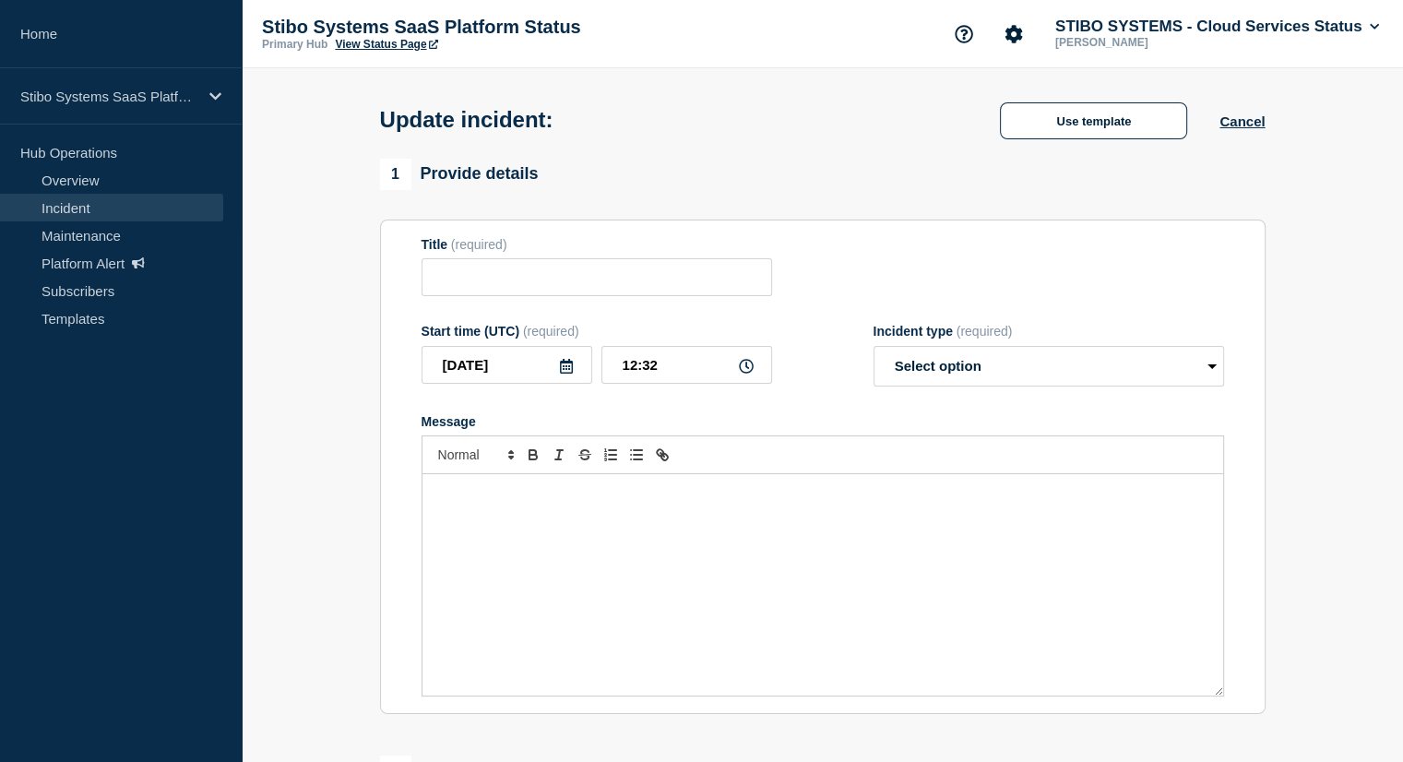
type input "Self-service outage in all region"
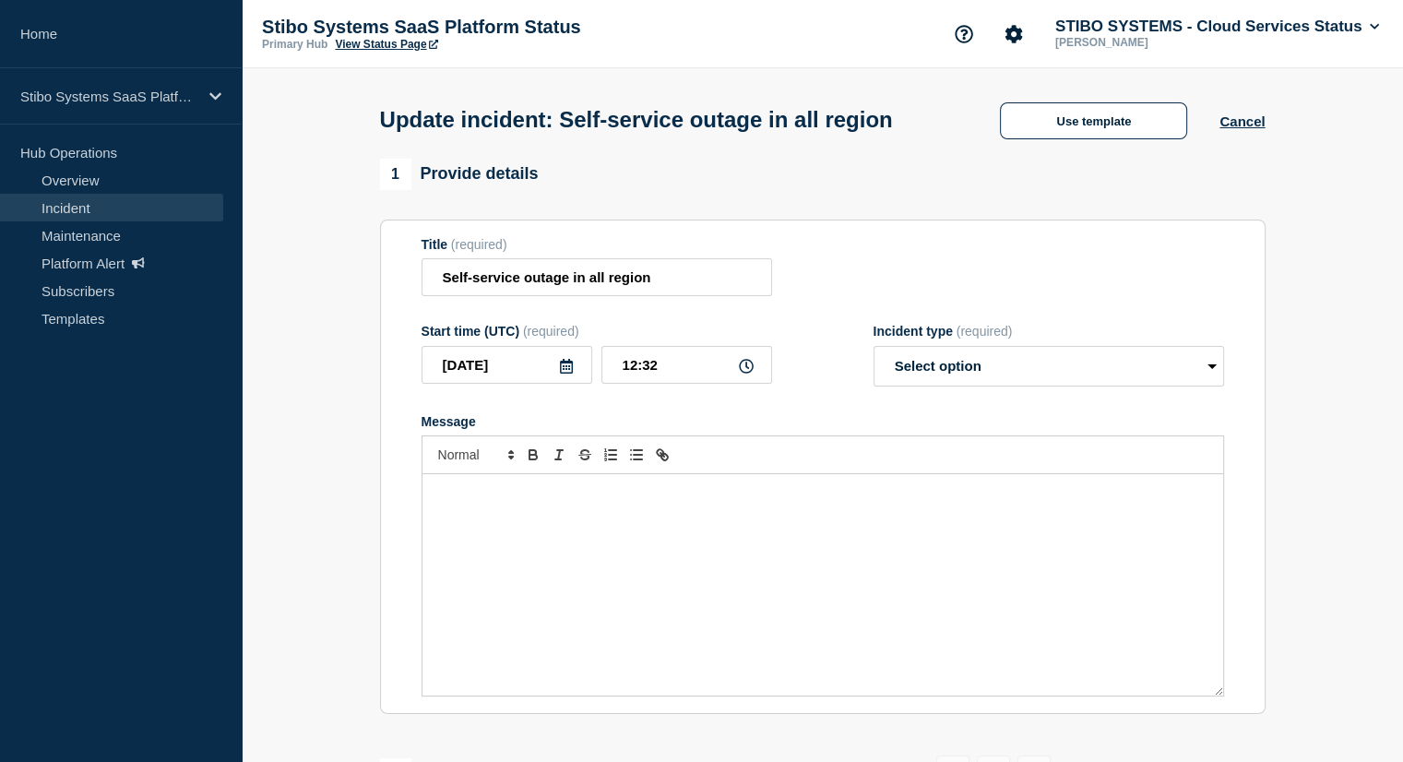
click at [100, 214] on link "Incident" at bounding box center [111, 208] width 223 height 28
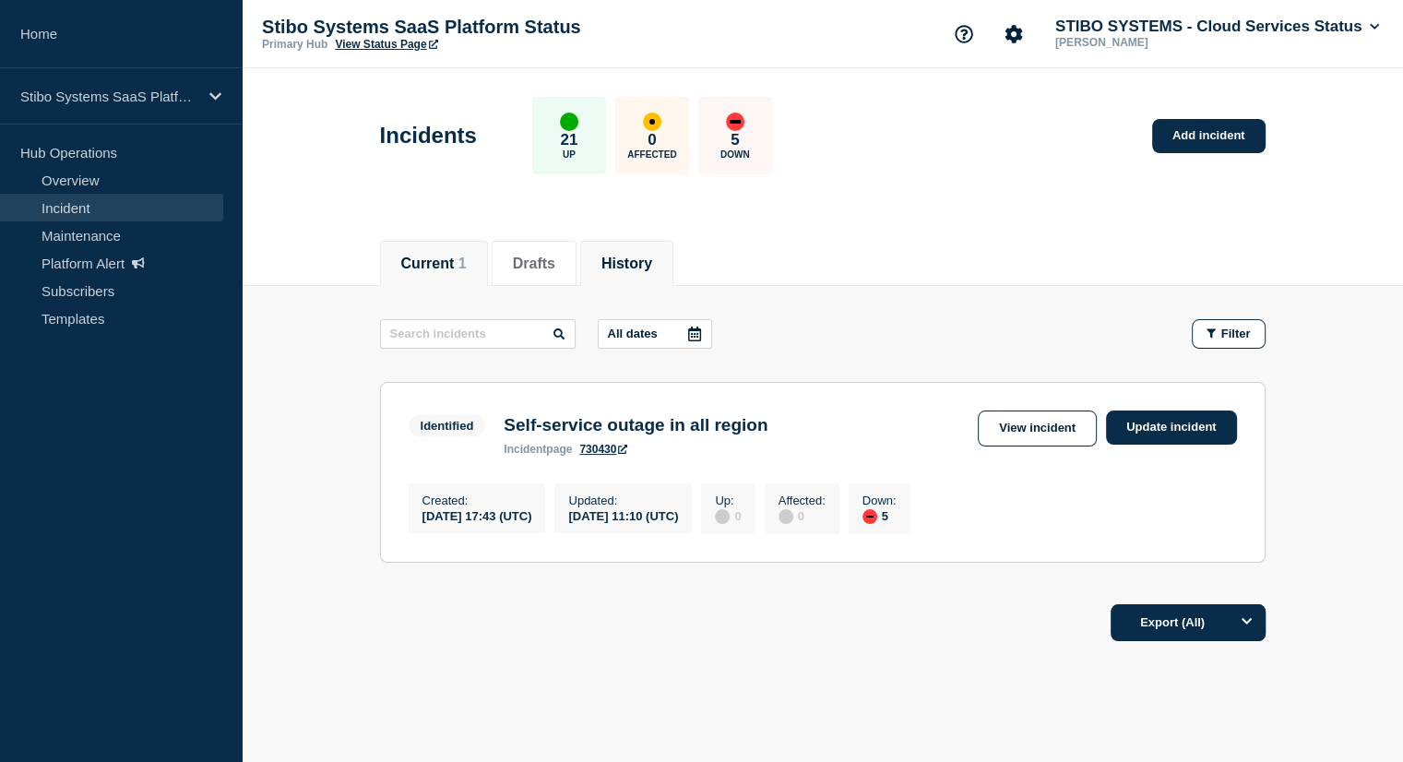
click at [652, 255] on button "History" at bounding box center [626, 263] width 51 height 17
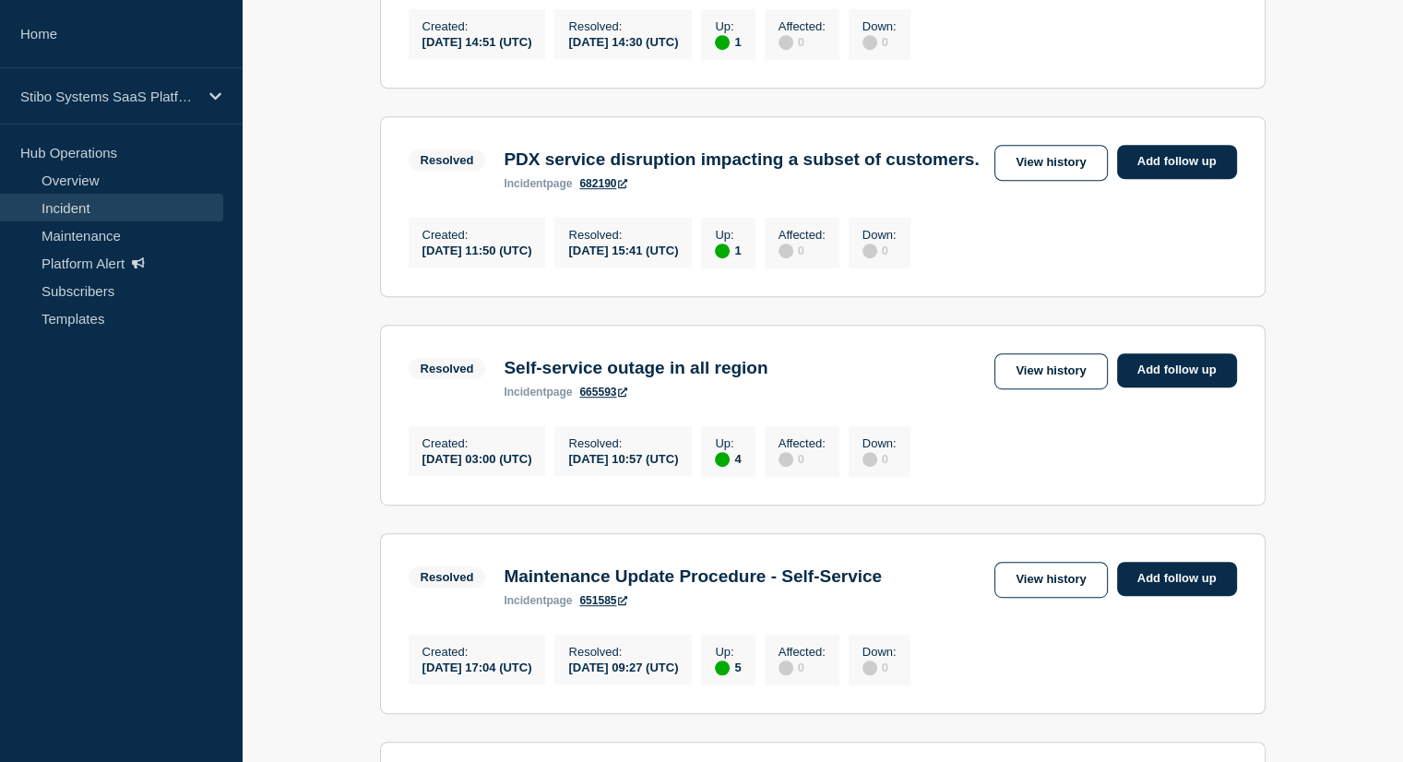
scroll to position [1158, 0]
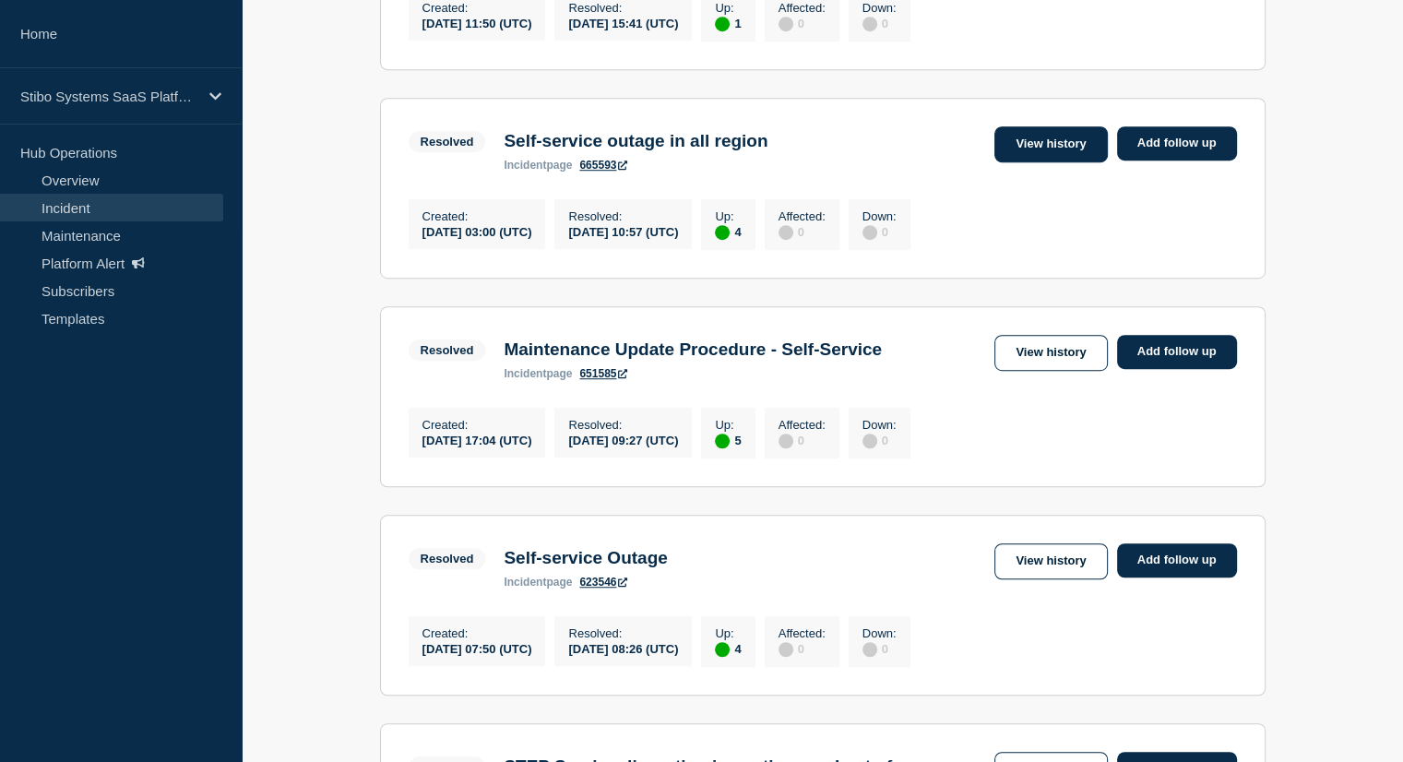
click at [1029, 162] on link "View history" at bounding box center [1050, 144] width 113 height 36
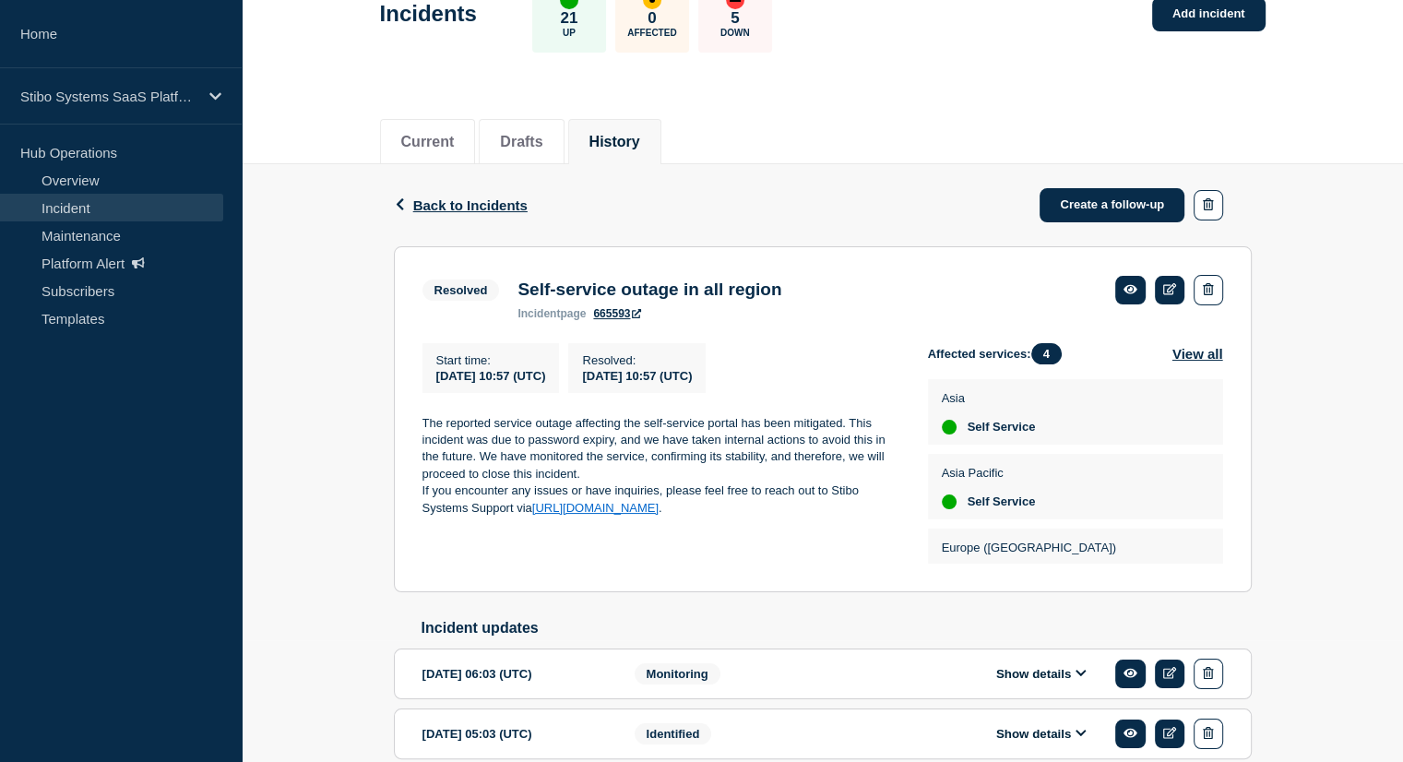
scroll to position [270, 0]
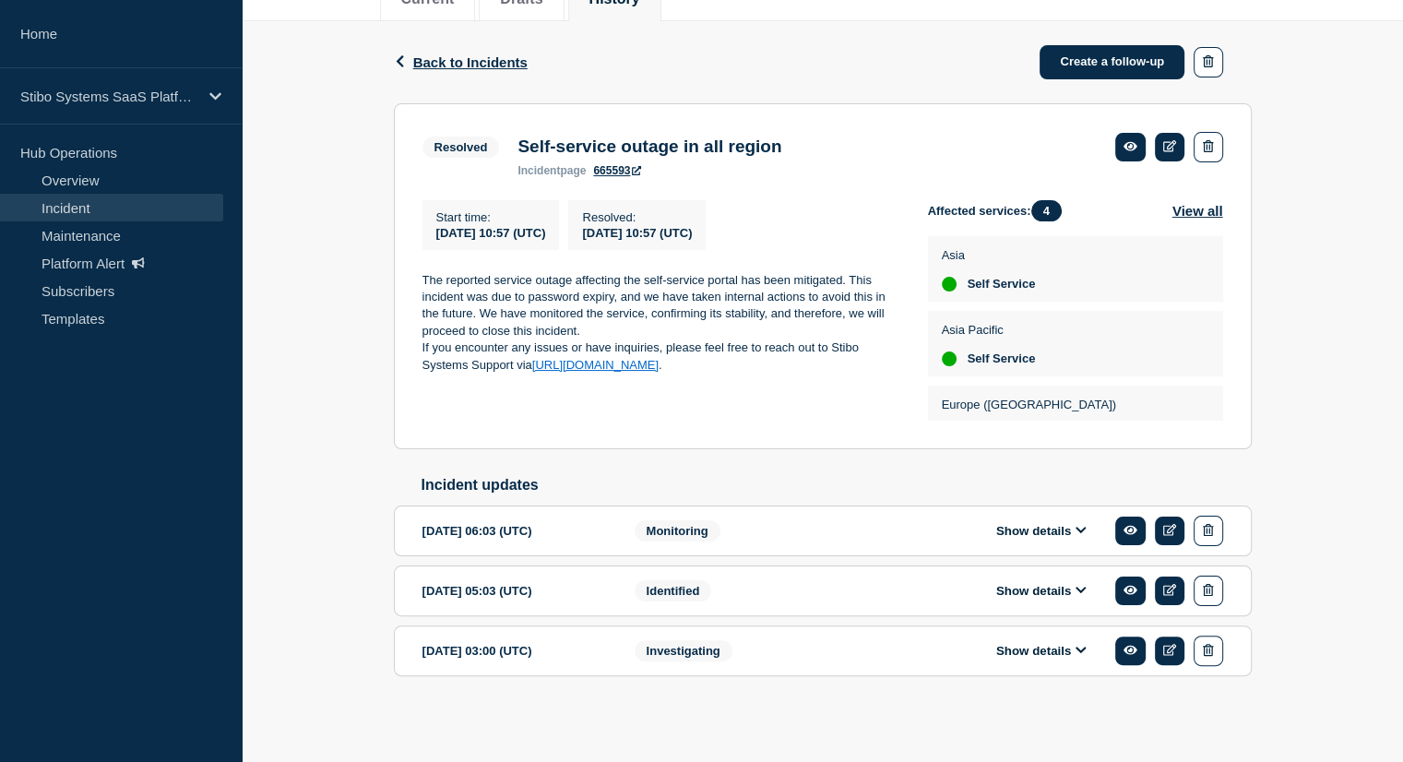
click at [694, 536] on span "Monitoring" at bounding box center [678, 530] width 86 height 21
click at [1048, 532] on button "Show details" at bounding box center [1041, 531] width 101 height 16
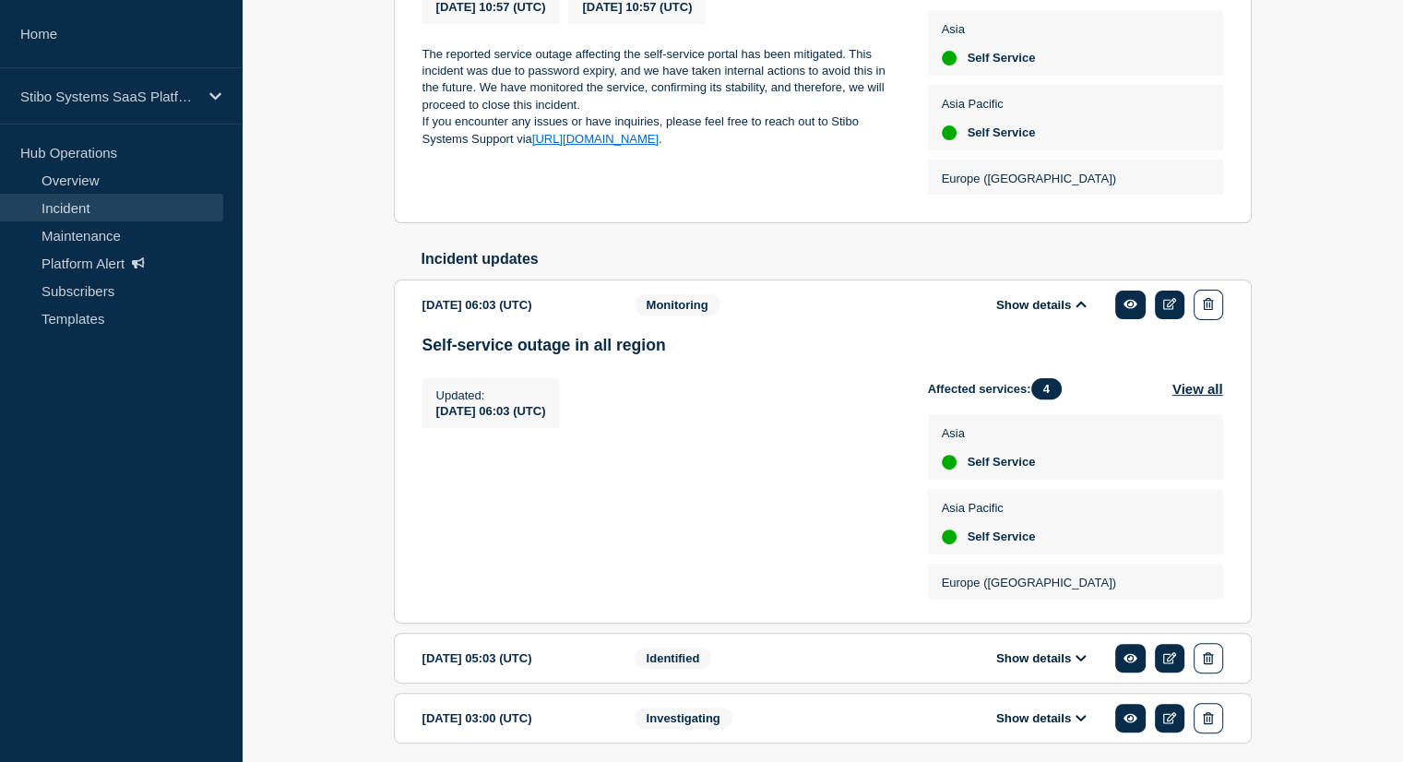
scroll to position [531, 0]
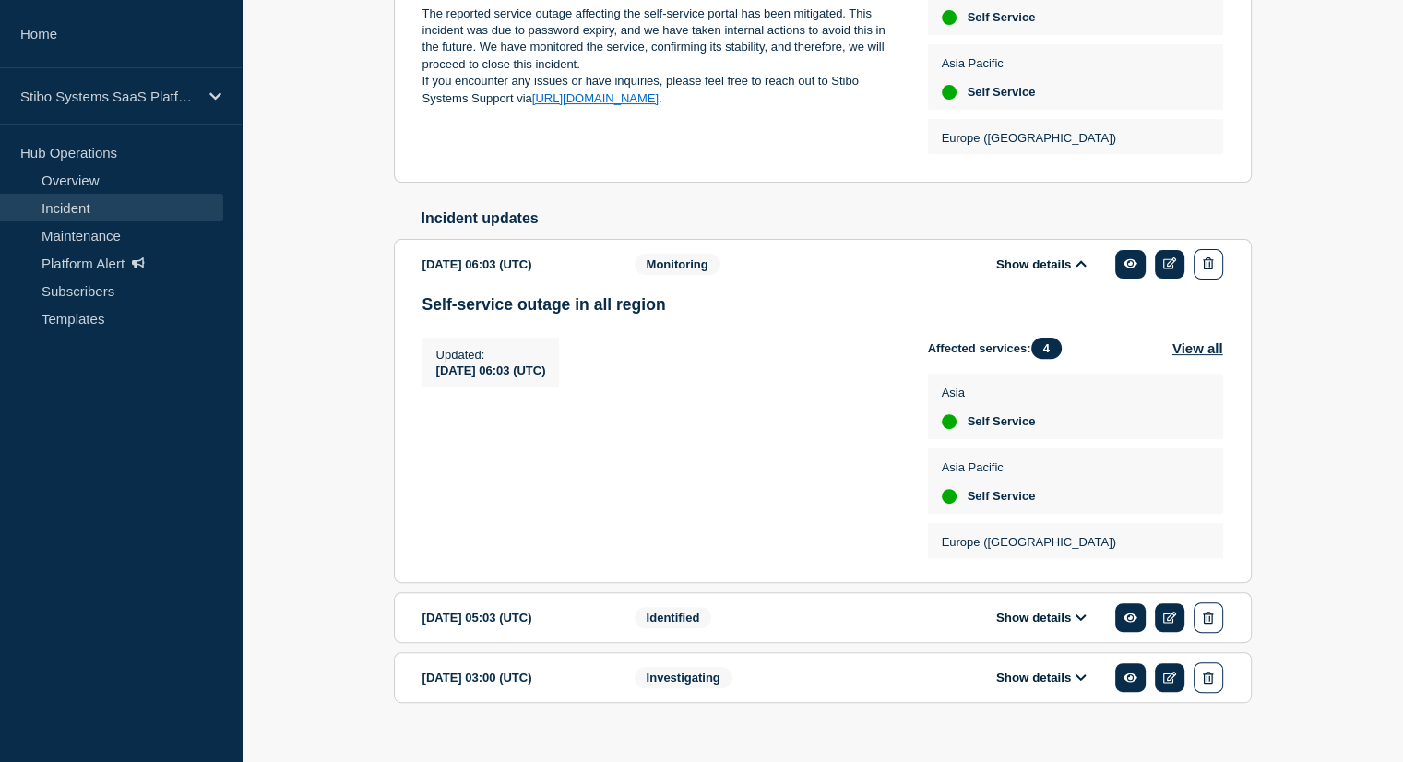
click at [1007, 270] on button "Show details" at bounding box center [1041, 264] width 101 height 16
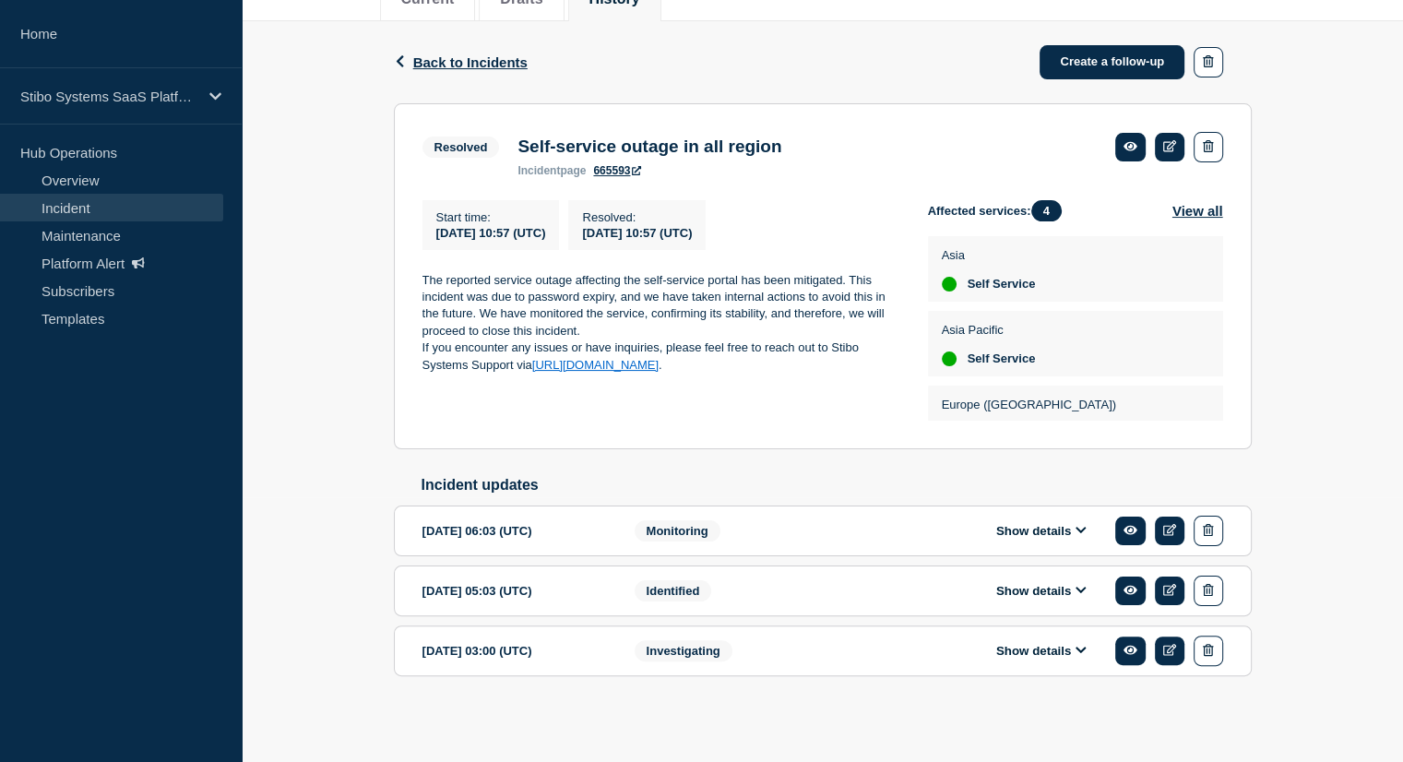
click at [1025, 538] on button "Show details" at bounding box center [1041, 531] width 101 height 16
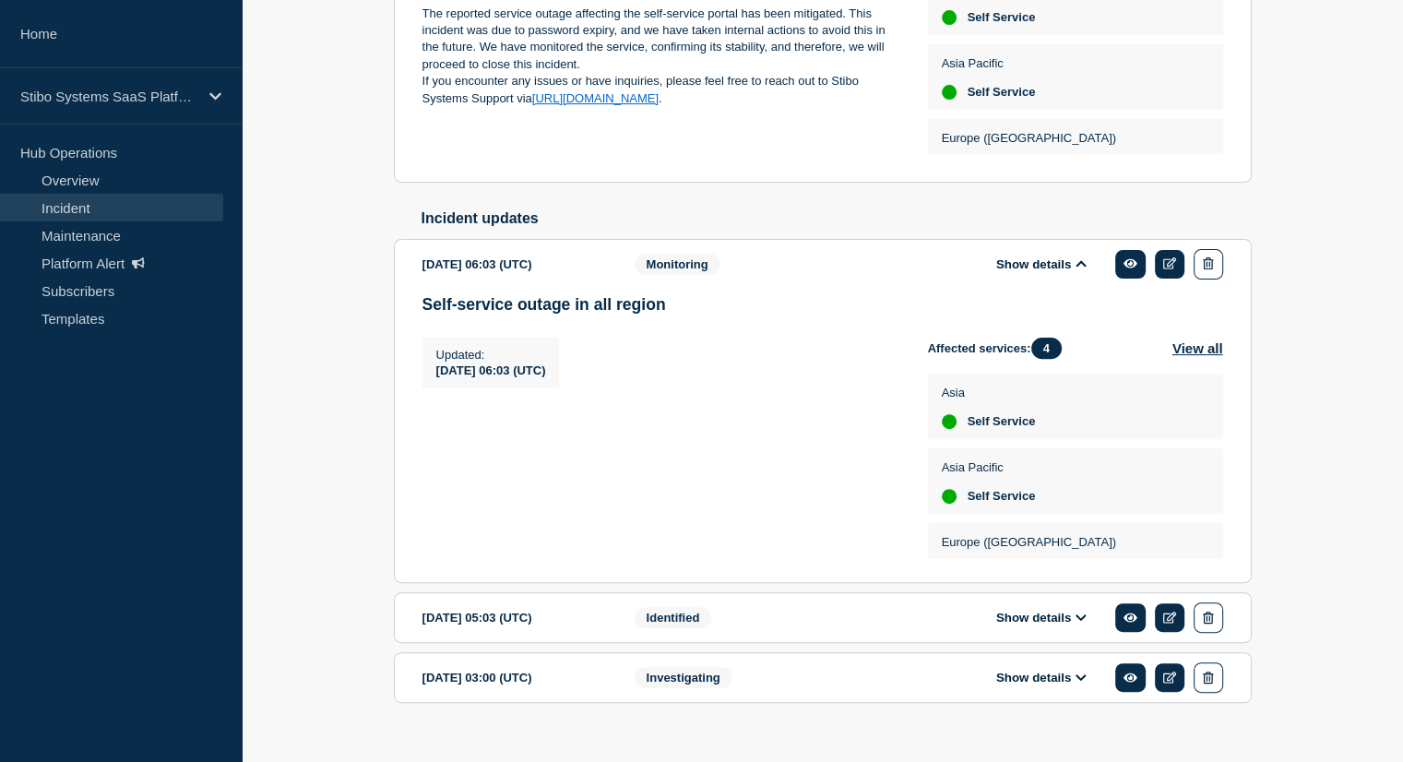
scroll to position [564, 0]
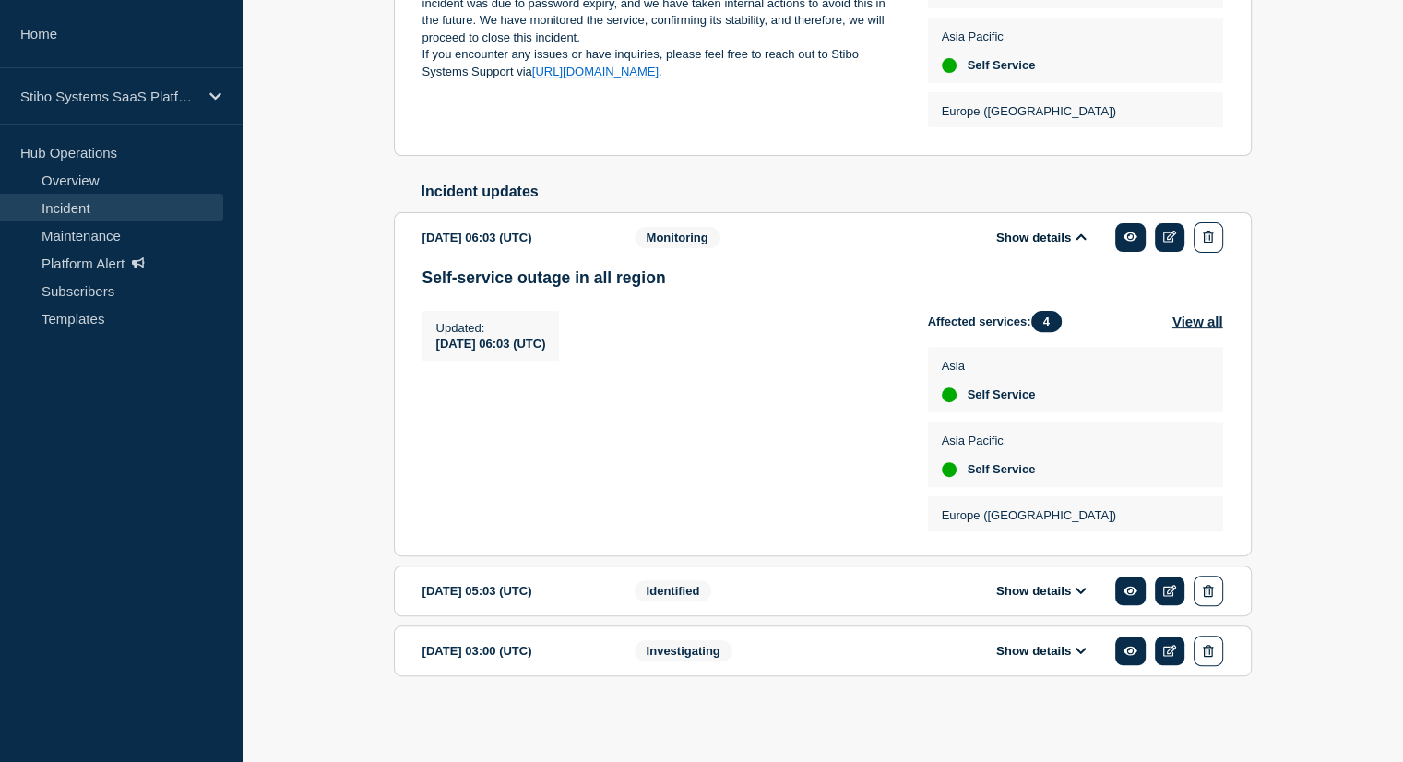
click at [1076, 588] on icon at bounding box center [1080, 591] width 10 height 6
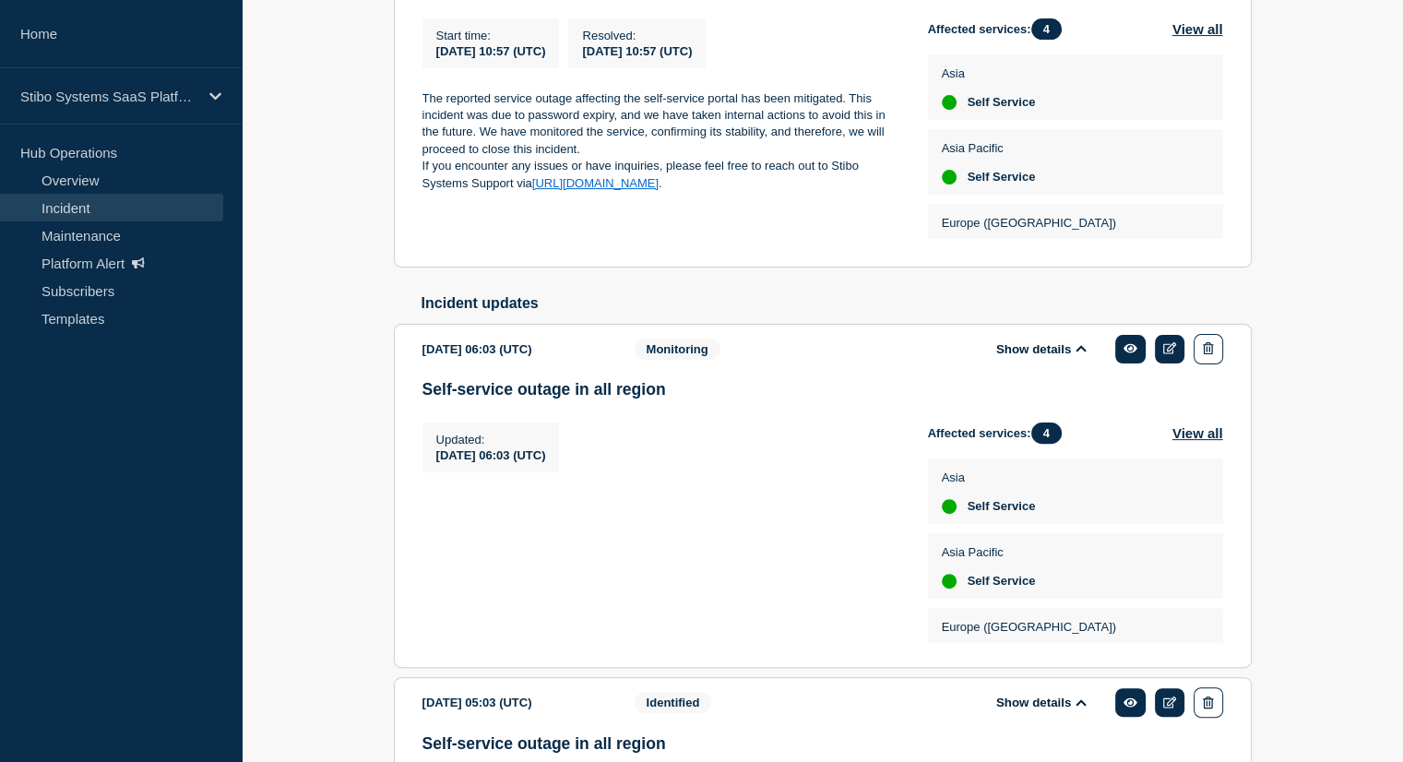
scroll to position [384, 0]
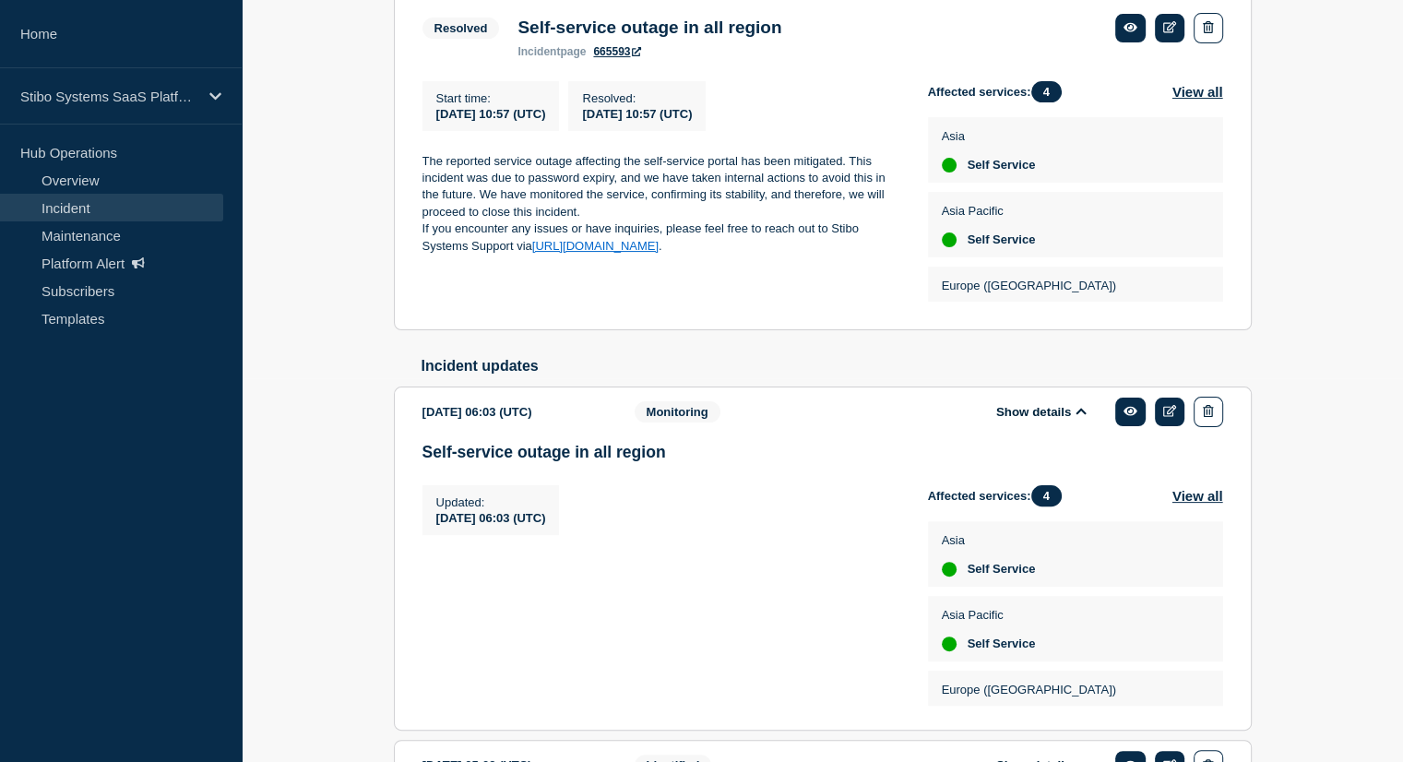
click at [1081, 417] on icon at bounding box center [1080, 411] width 11 height 12
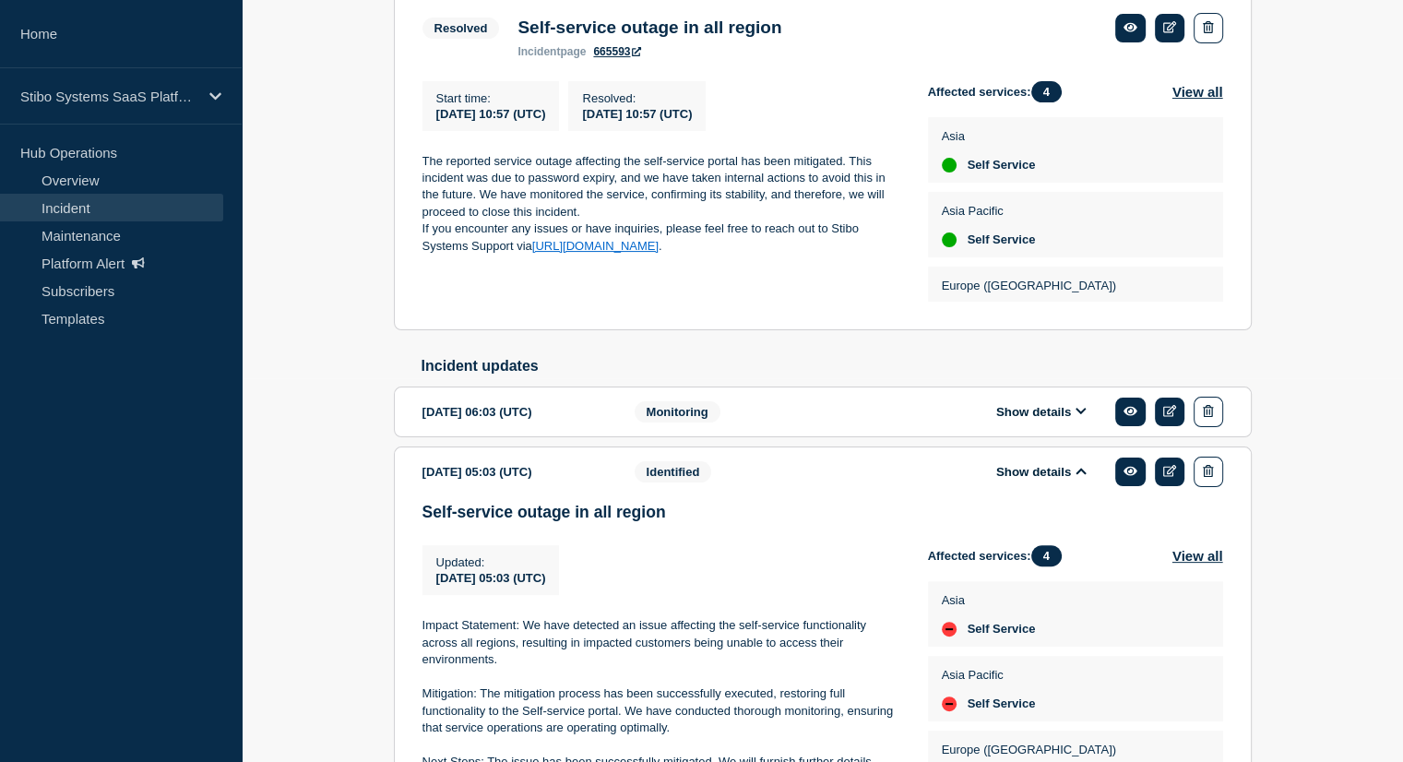
click at [1059, 420] on button "Show details" at bounding box center [1041, 412] width 101 height 16
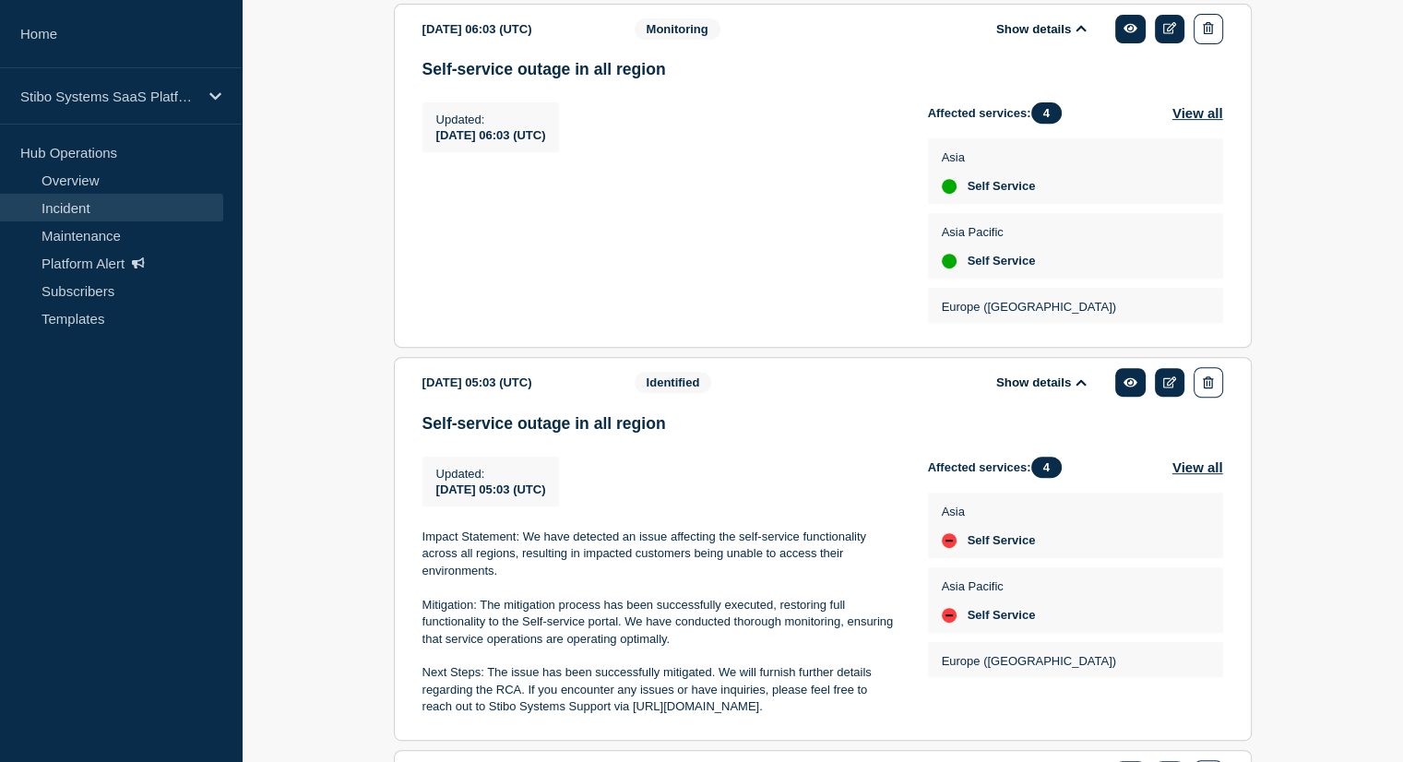
scroll to position [900, 0]
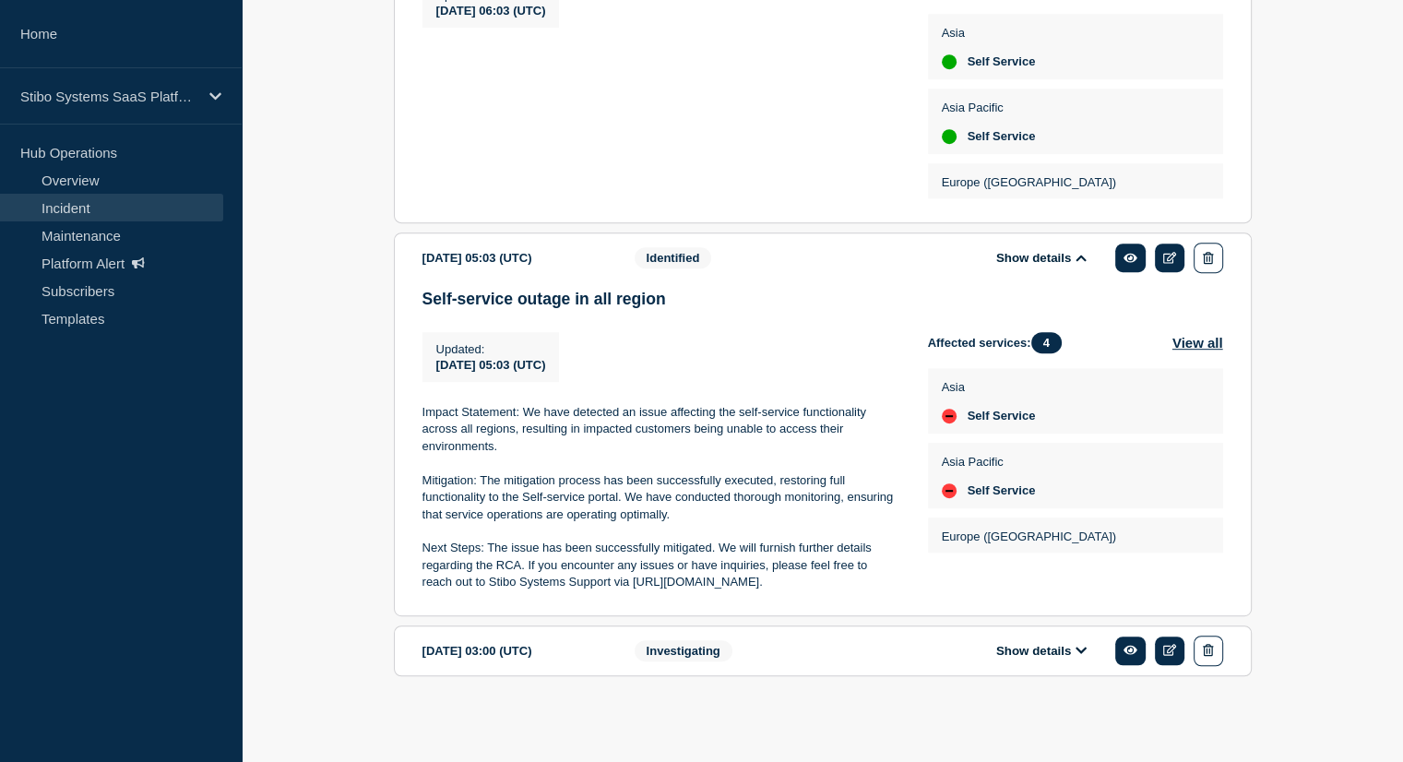
drag, startPoint x: 421, startPoint y: 408, endPoint x: 849, endPoint y: 580, distance: 460.5
click at [849, 580] on div "Impact Statement: We have detected an issue affecting the self-service function…" at bounding box center [660, 497] width 476 height 187
copy div "Impact Statement: We have detected an issue affecting the self-service function…"
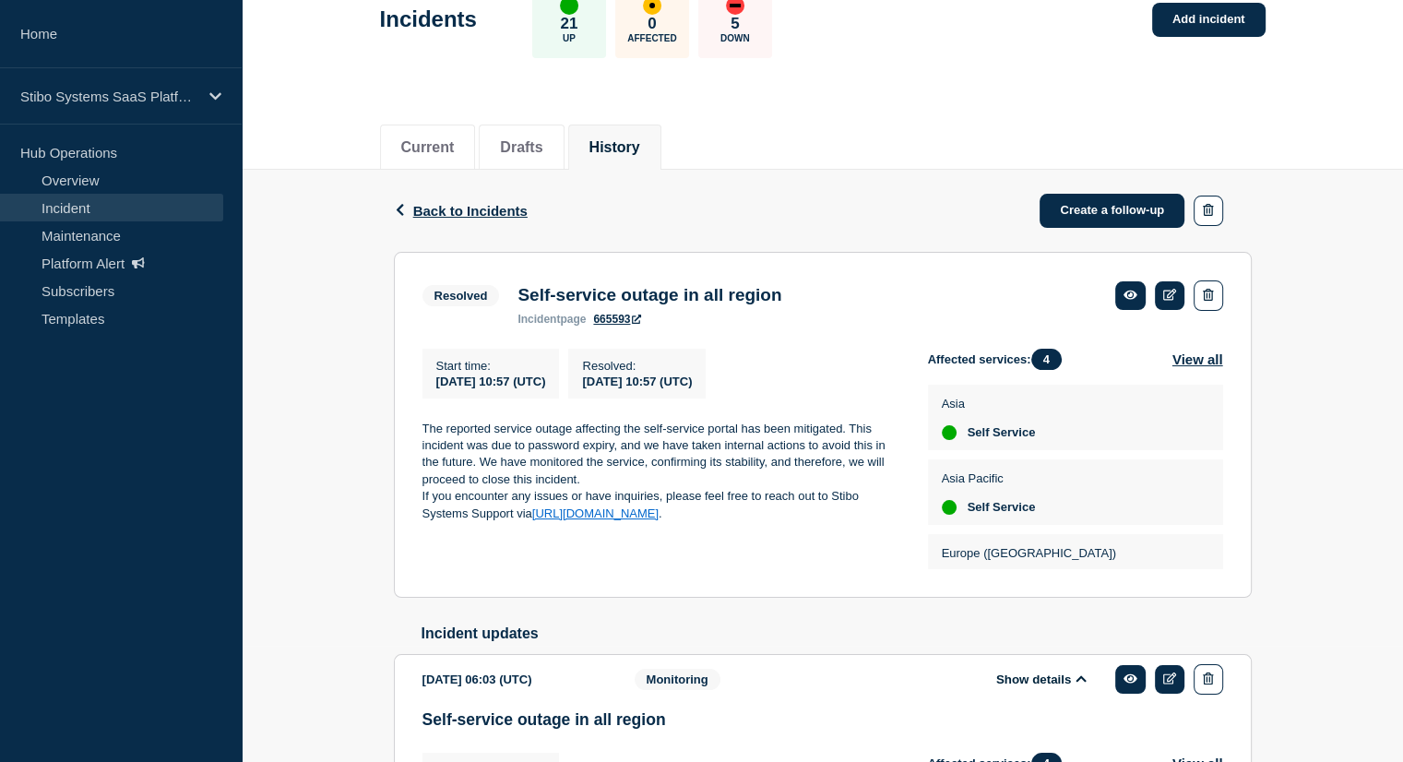
scroll to position [70, 0]
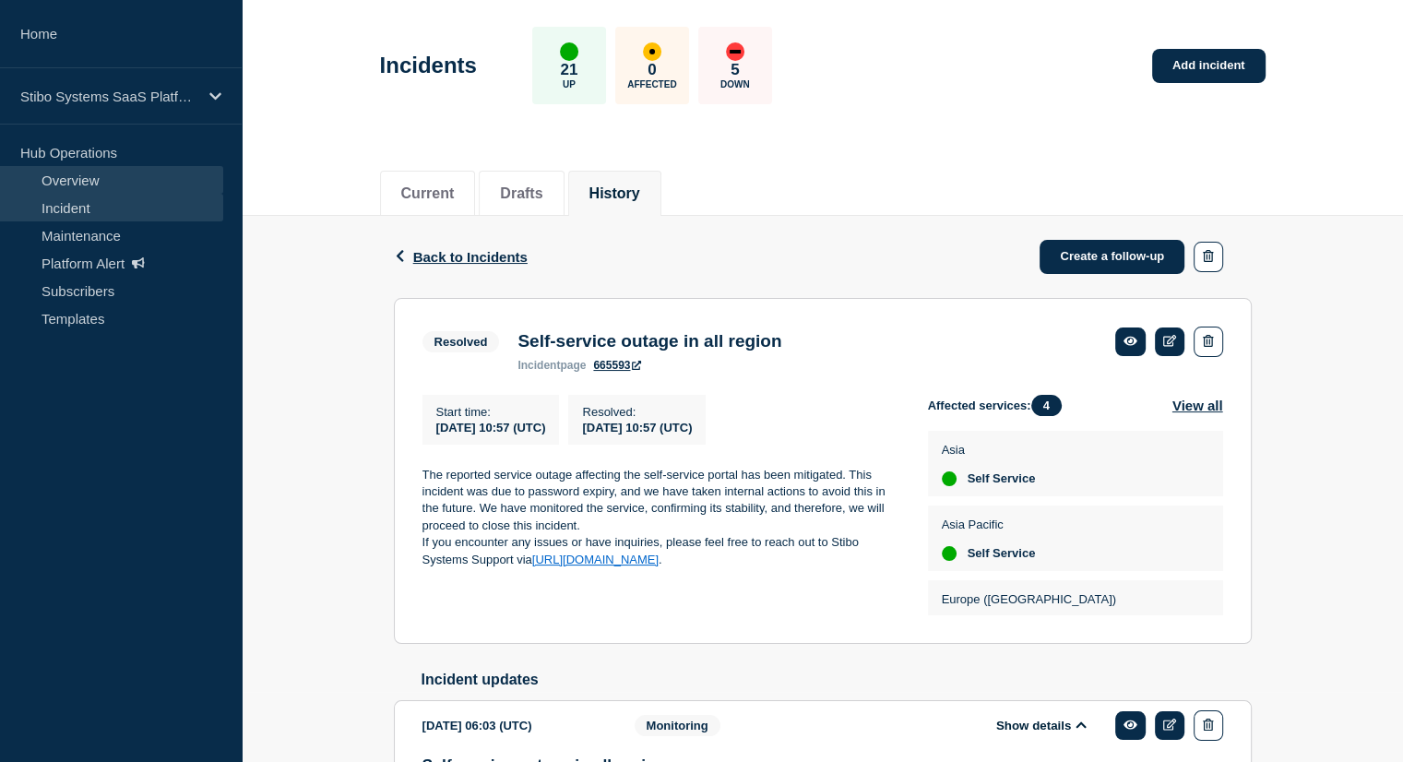
click at [96, 182] on link "Overview" at bounding box center [111, 180] width 223 height 28
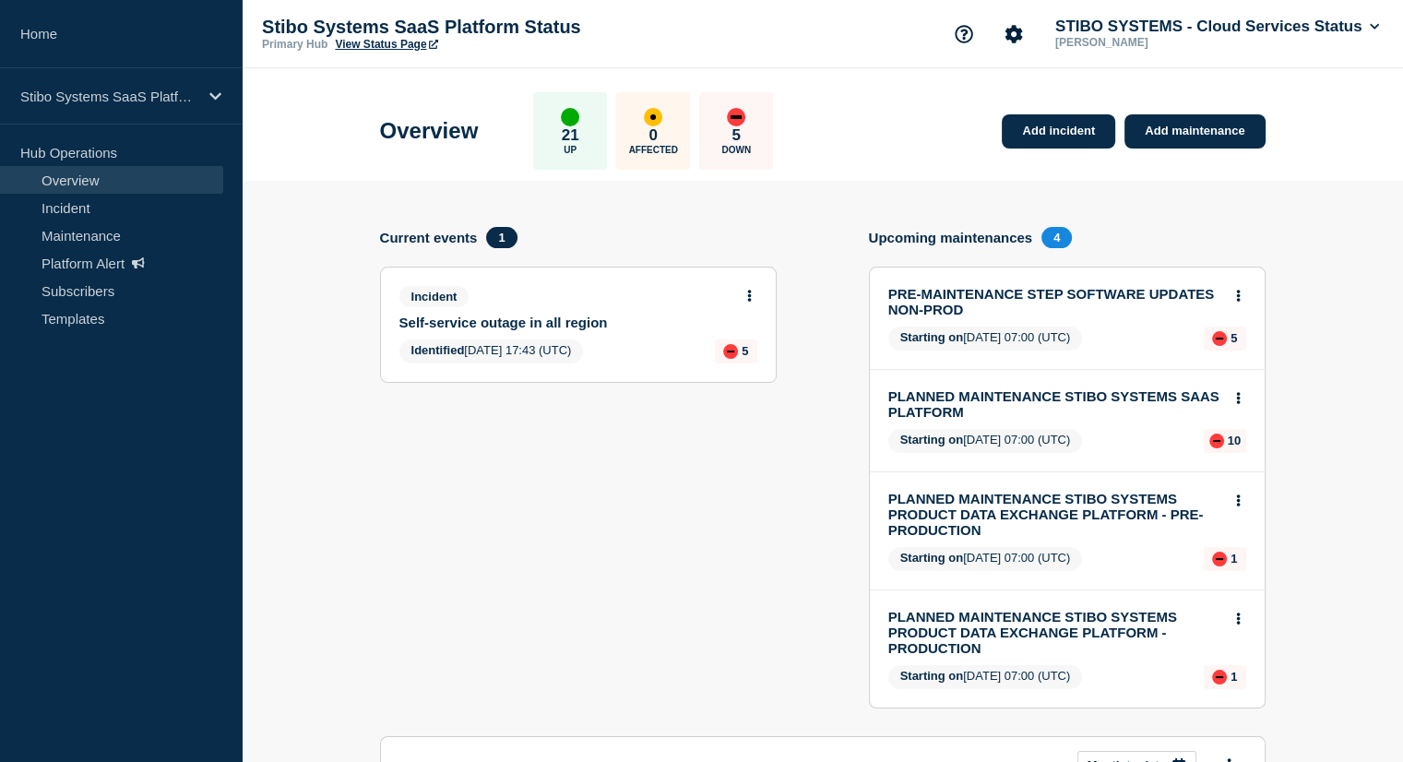
click at [528, 326] on link "Self-service outage in all region" at bounding box center [565, 323] width 333 height 16
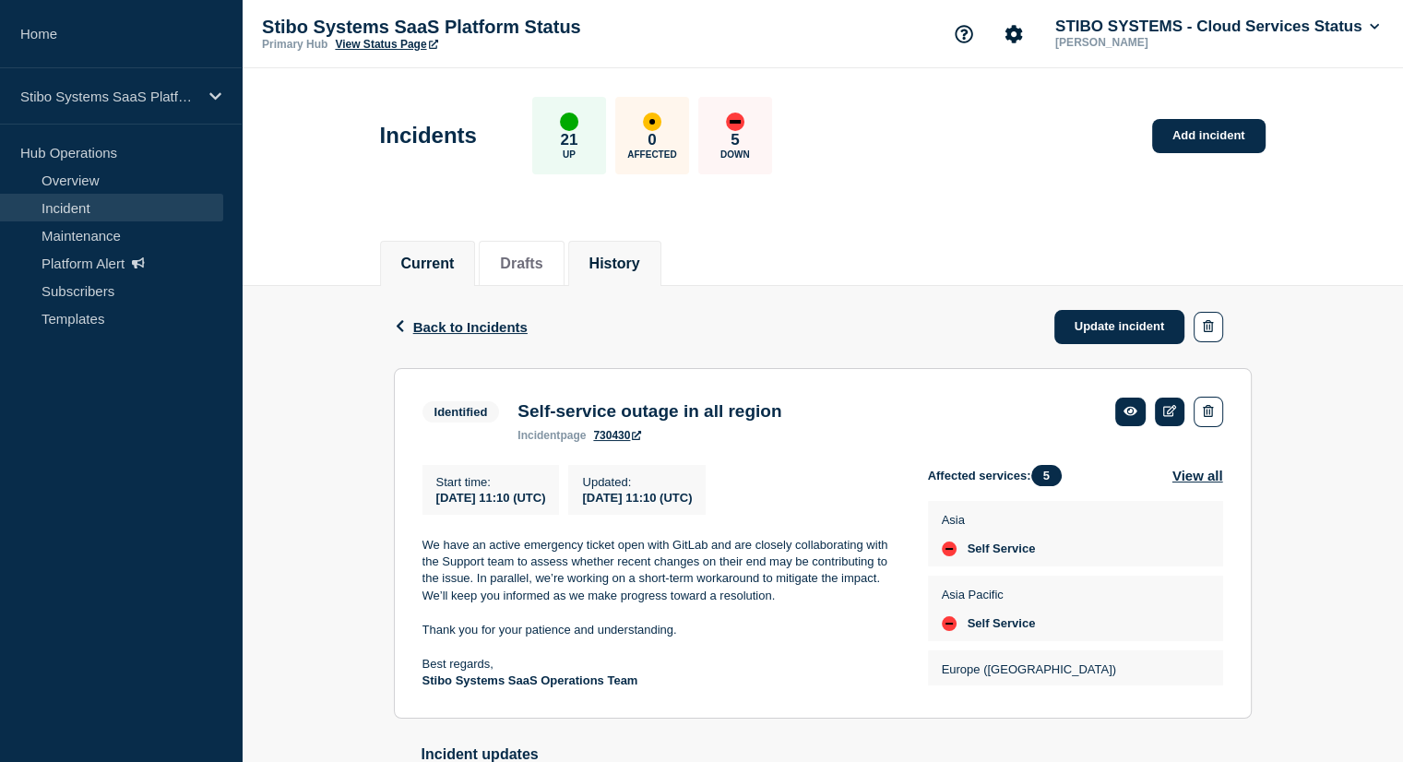
click at [639, 262] on button "History" at bounding box center [614, 263] width 51 height 17
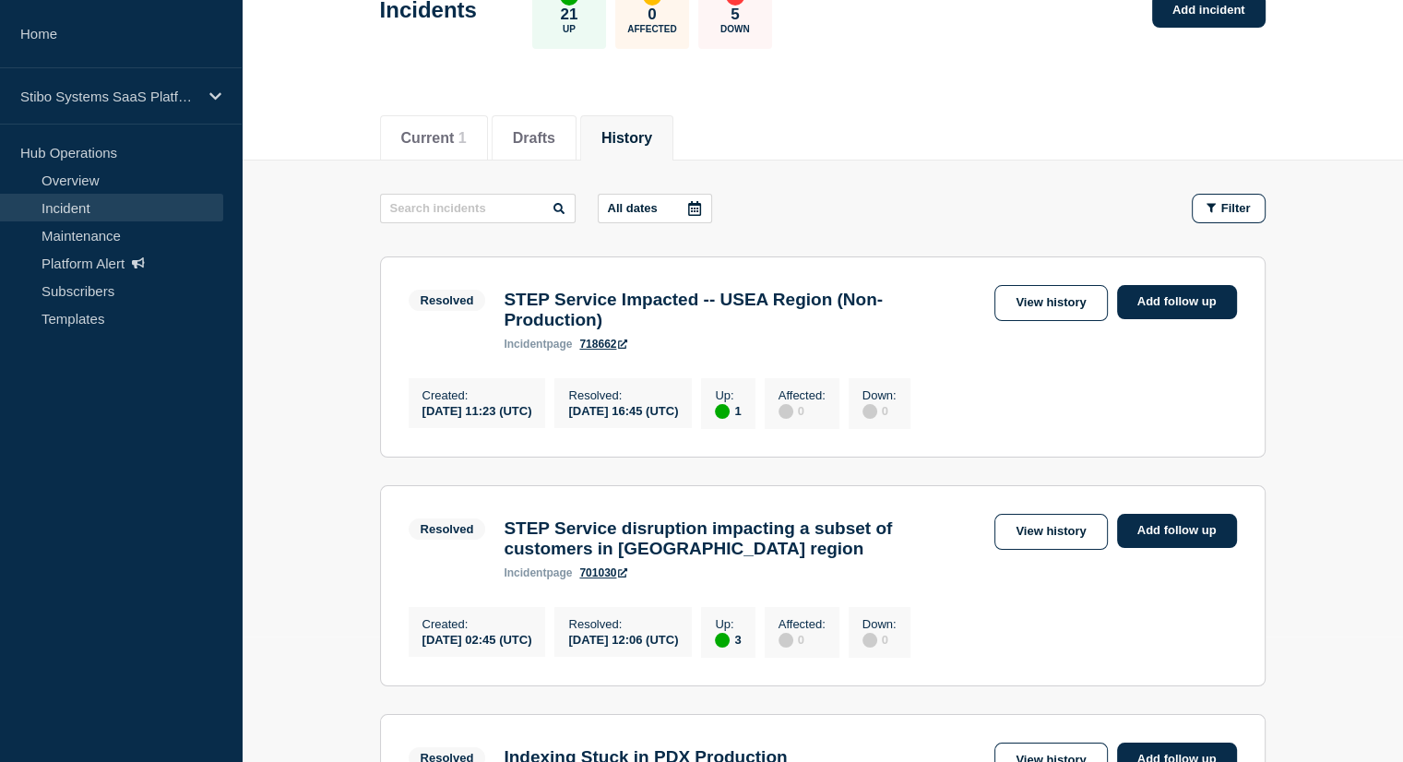
scroll to position [128, 0]
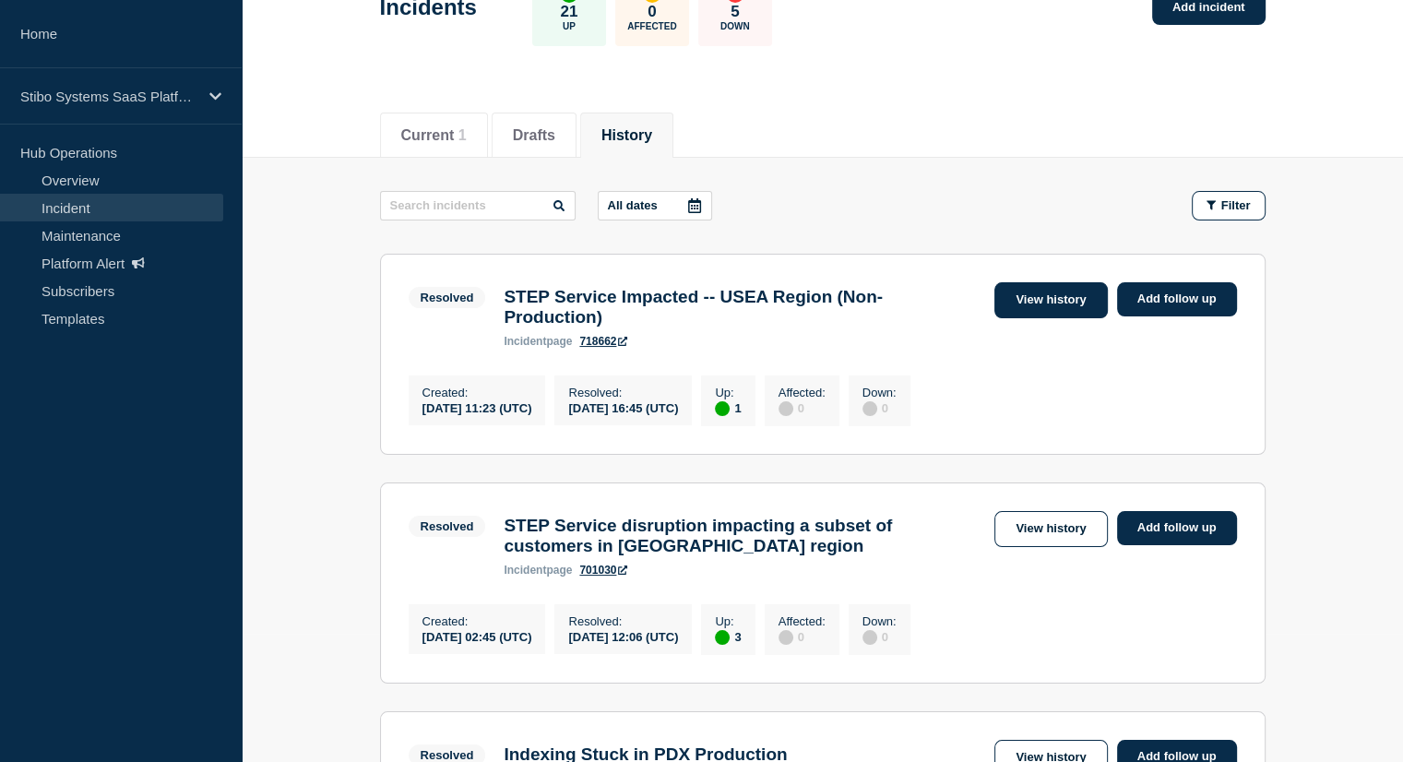
click at [1047, 307] on link "View history" at bounding box center [1050, 300] width 113 height 36
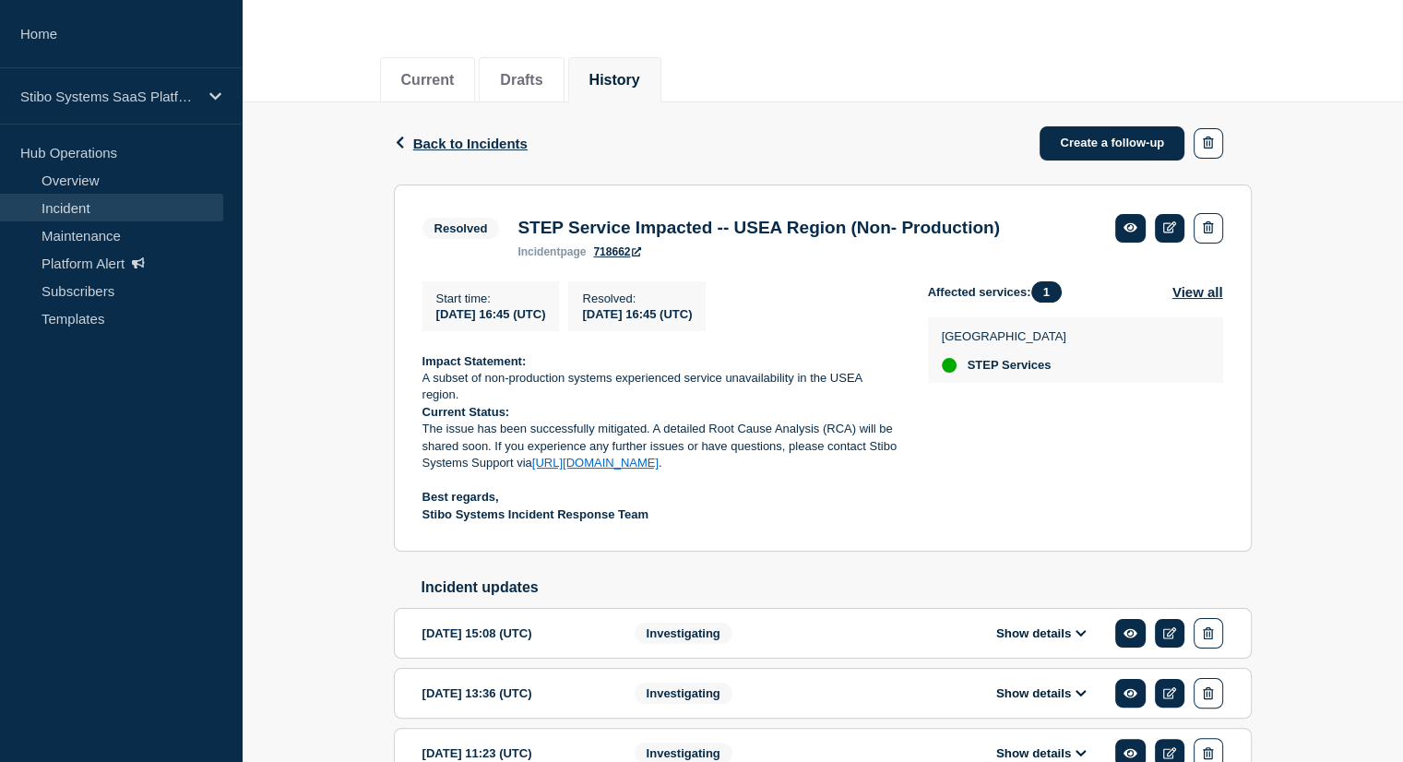
scroll to position [184, 0]
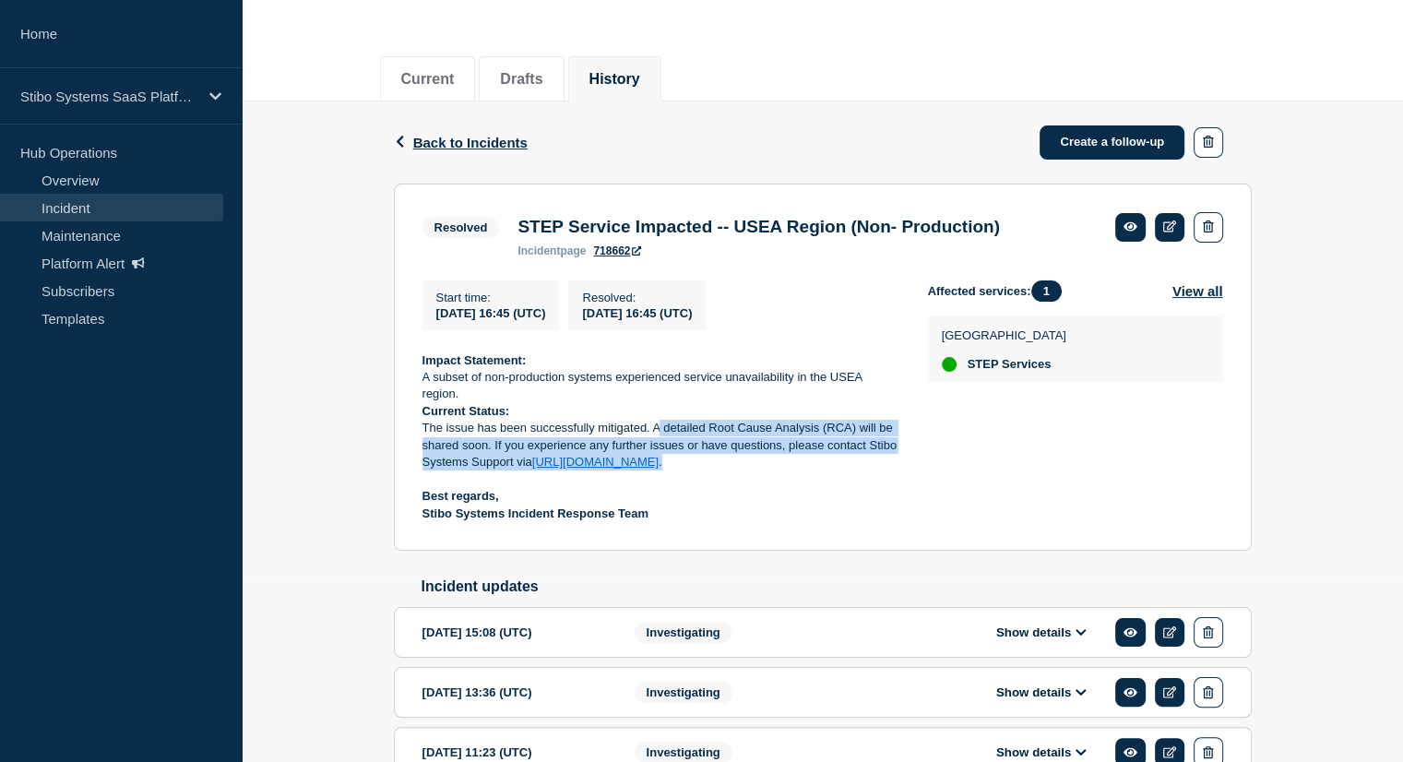
drag, startPoint x: 657, startPoint y: 433, endPoint x: 738, endPoint y: 469, distance: 89.2
click at [738, 469] on p "The issue has been successfully mitigated. A detailed Root Cause Analysis (RCA)…" at bounding box center [660, 445] width 476 height 51
copy p "A detailed Root Cause Analysis (RCA) will be shared soon. If you experience any…"
